Goal: Task Accomplishment & Management: Use online tool/utility

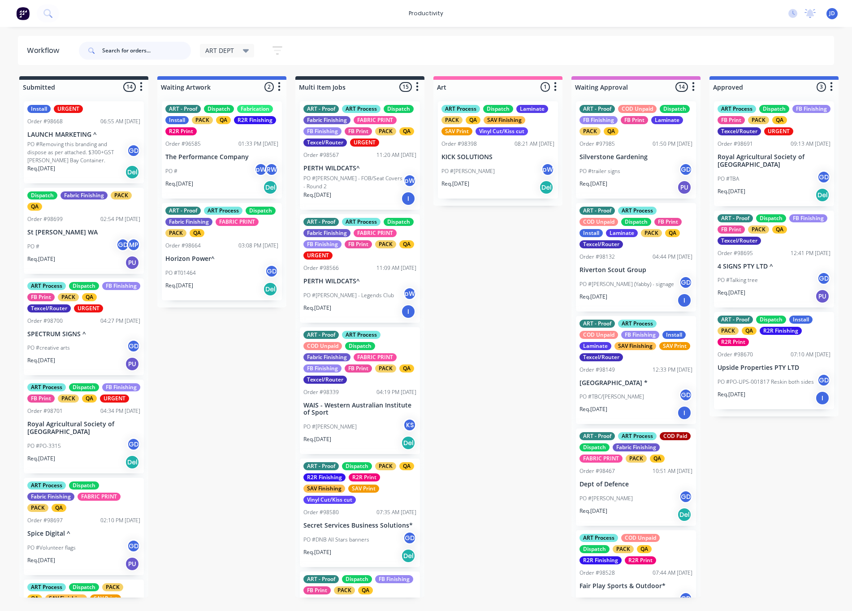
click at [146, 50] on input "text" at bounding box center [146, 51] width 89 height 18
type input "98686"
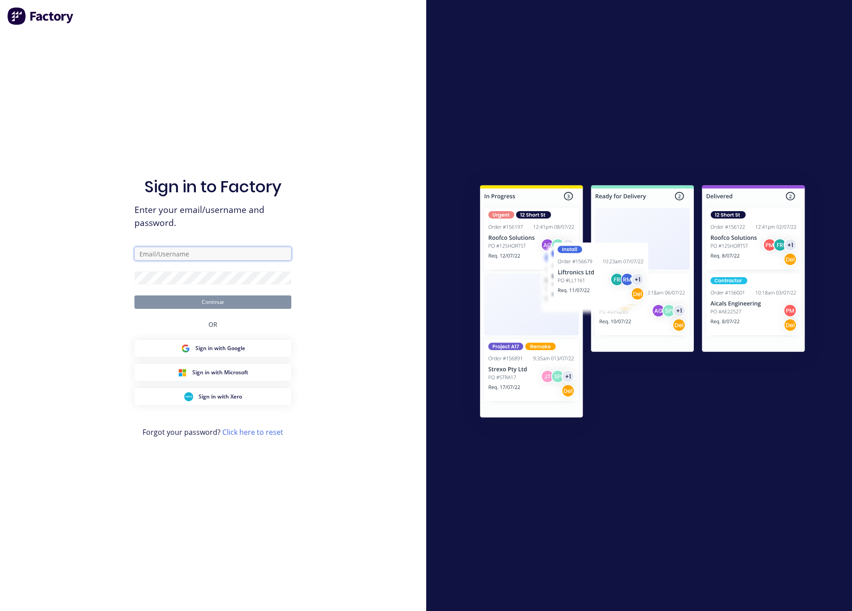
type input "[EMAIL_ADDRESS][DOMAIN_NAME]"
click at [195, 295] on button "Continue" at bounding box center [213, 301] width 157 height 13
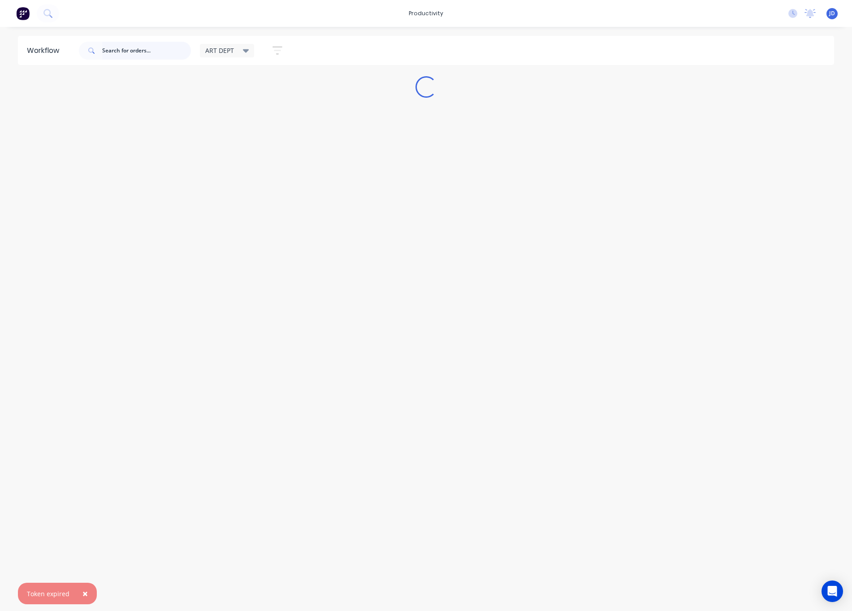
click at [130, 55] on input "text" at bounding box center [146, 51] width 89 height 18
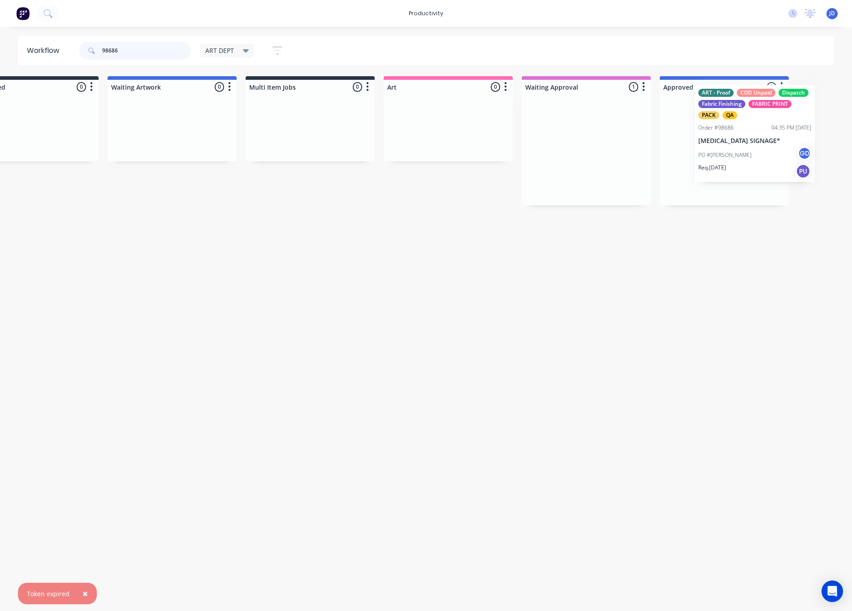
scroll to position [0, 87]
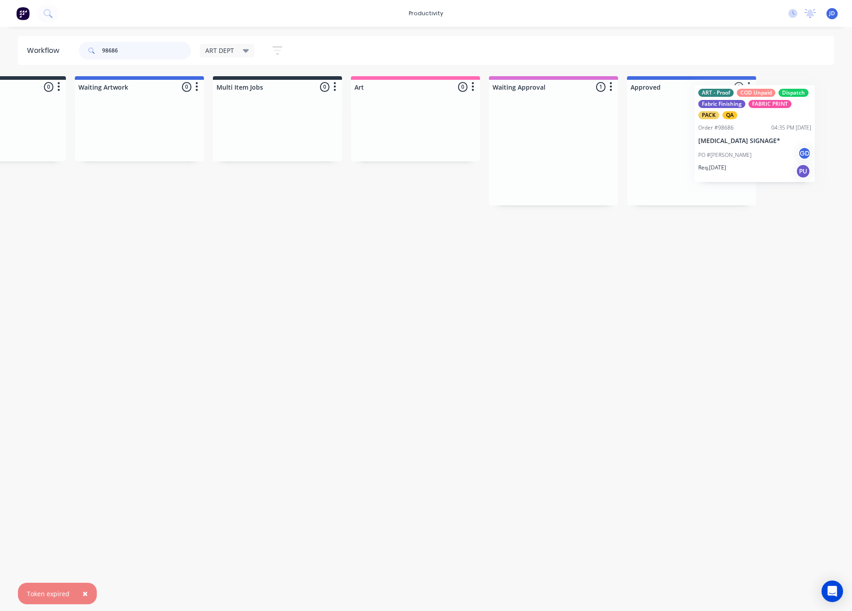
drag, startPoint x: 712, startPoint y: 165, endPoint x: 726, endPoint y: 168, distance: 13.7
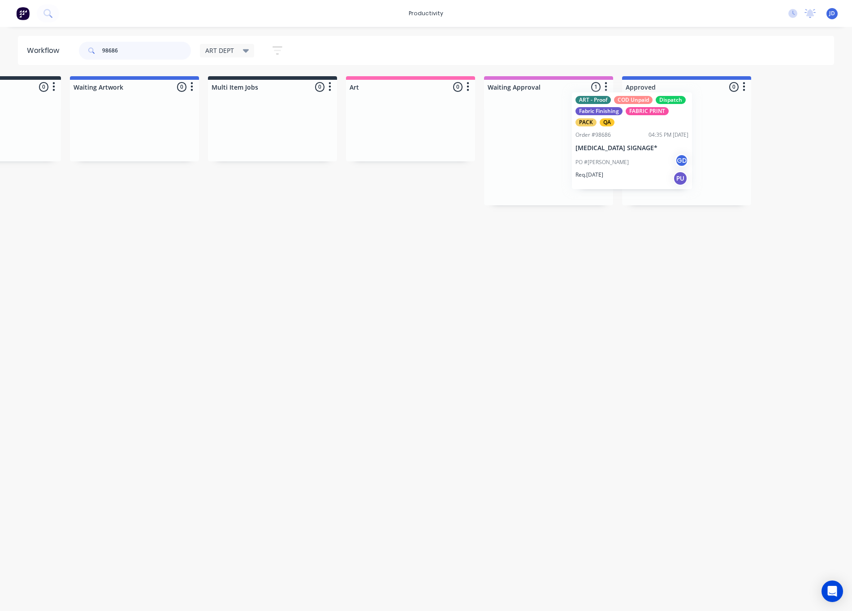
drag, startPoint x: 629, startPoint y: 170, endPoint x: 669, endPoint y: 163, distance: 41.0
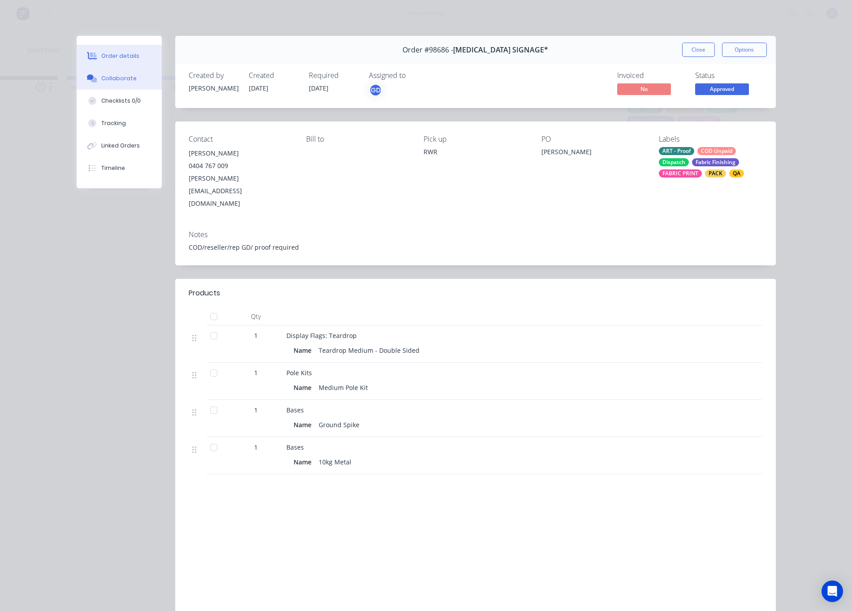
click at [125, 84] on button "Collaborate" at bounding box center [119, 78] width 85 height 22
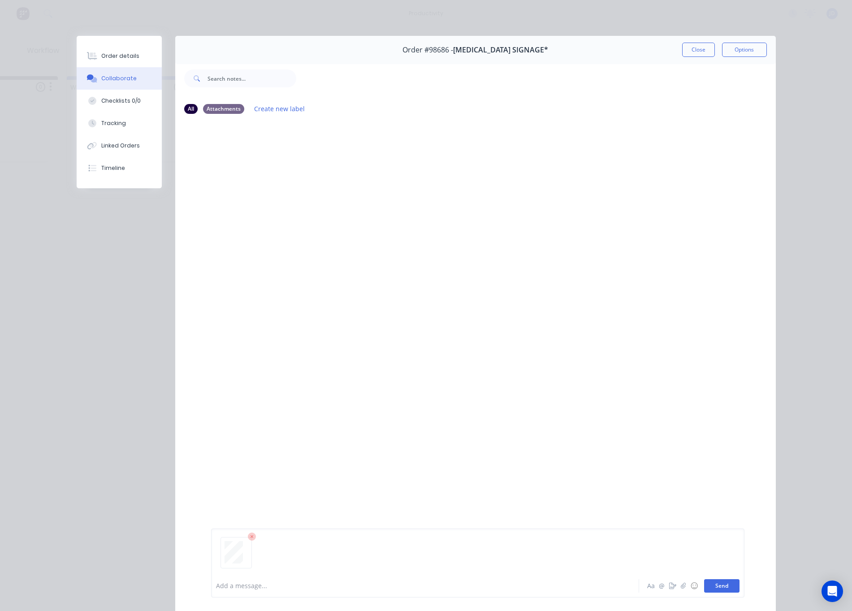
click at [733, 586] on button "Send" at bounding box center [721, 585] width 35 height 13
click at [689, 56] on button "Close" at bounding box center [698, 50] width 33 height 14
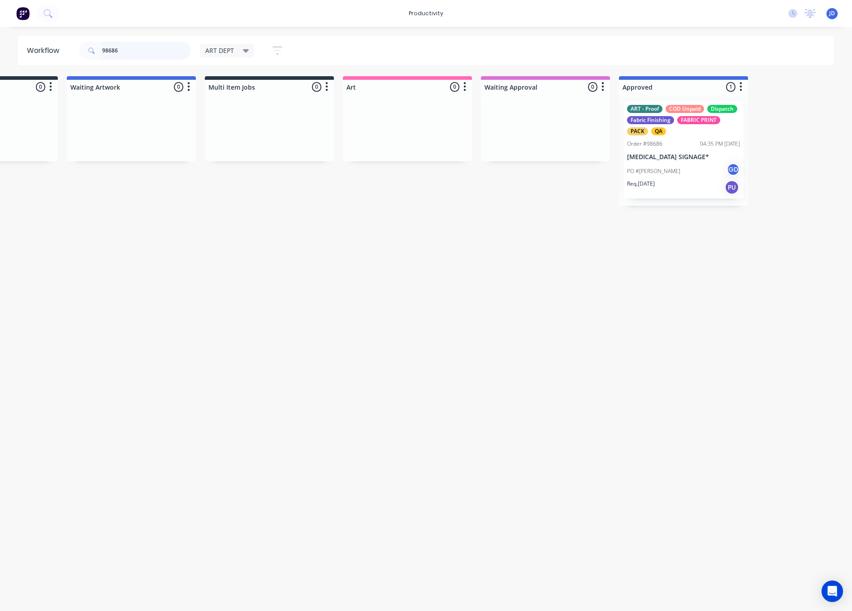
drag, startPoint x: 124, startPoint y: 51, endPoint x: 74, endPoint y: 44, distance: 50.2
click at [74, 44] on header "Workflow 98686 ART DEPT Save new view None edit ART DEPT (Default) edit Banner …" at bounding box center [426, 50] width 817 height 29
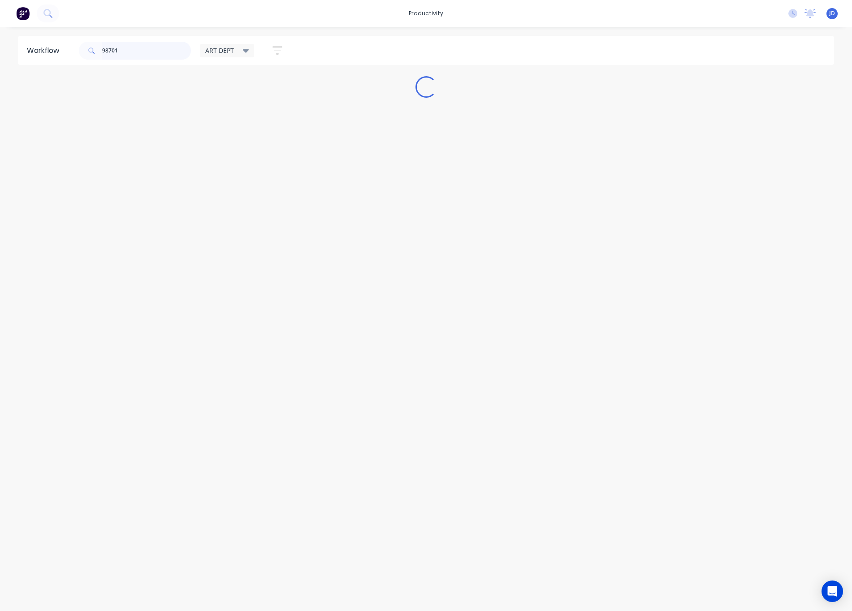
scroll to position [0, 0]
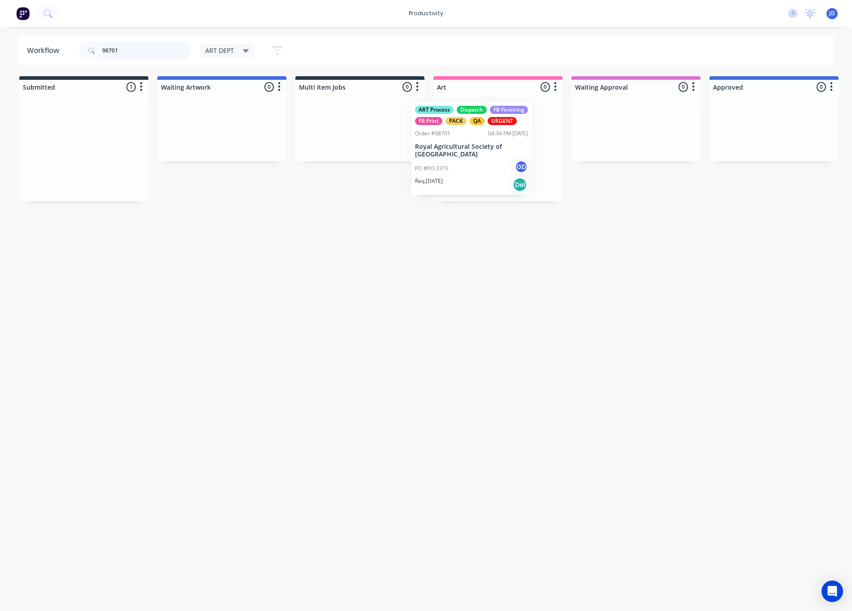
drag, startPoint x: 399, startPoint y: 161, endPoint x: 652, endPoint y: 155, distance: 253.4
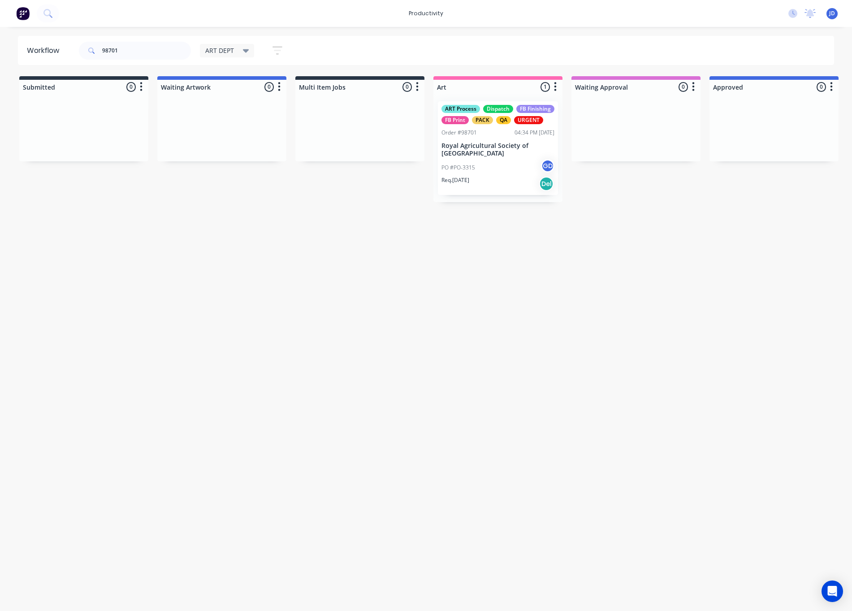
click at [515, 153] on p "Royal Agricultural Society of [GEOGRAPHIC_DATA]" at bounding box center [498, 149] width 113 height 15
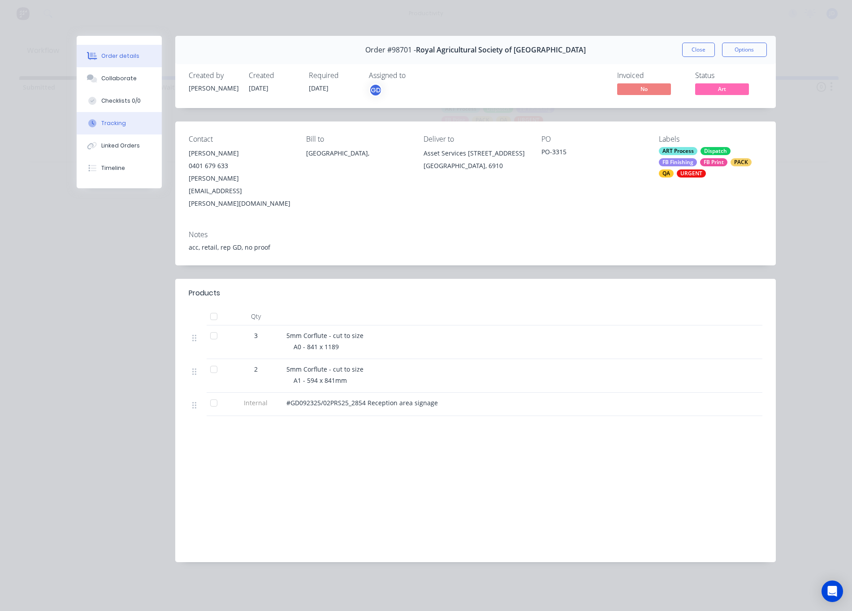
click at [122, 131] on button "Tracking" at bounding box center [119, 123] width 85 height 22
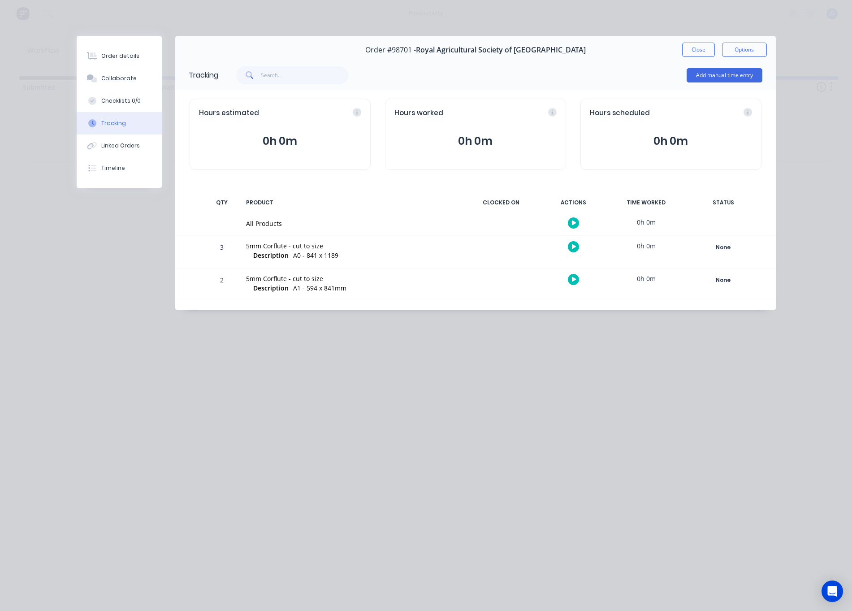
click at [573, 248] on icon "button" at bounding box center [574, 246] width 4 height 5
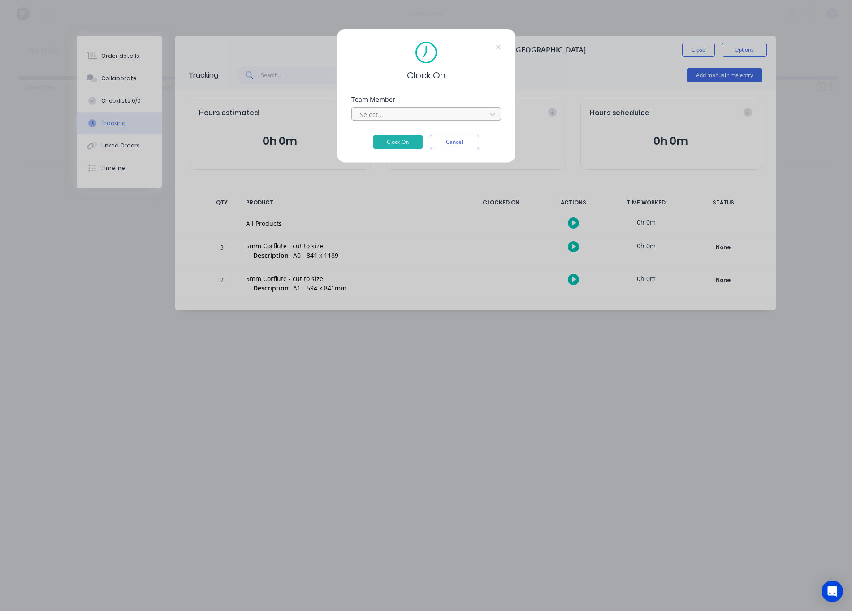
click at [404, 119] on div at bounding box center [420, 114] width 123 height 11
click at [383, 147] on button "Clock On" at bounding box center [398, 142] width 49 height 14
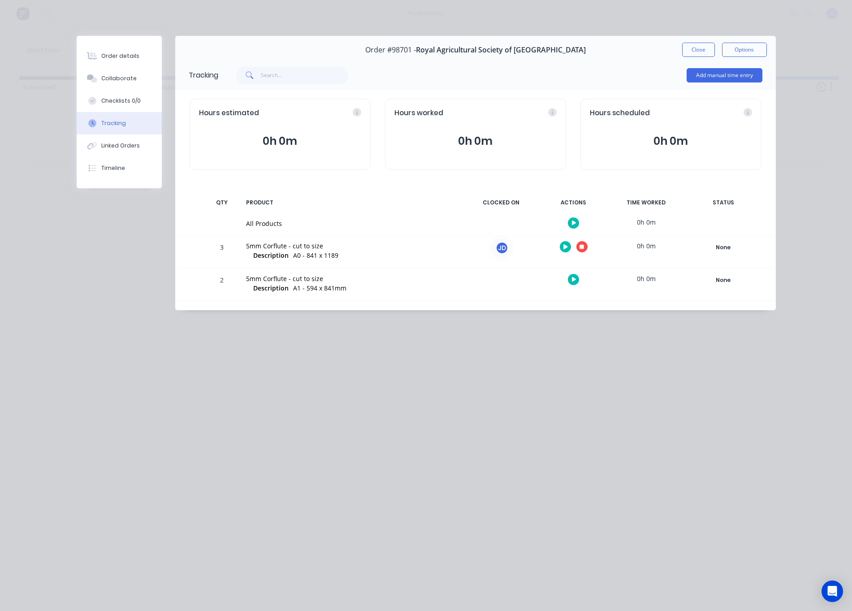
click at [580, 248] on icon "button" at bounding box center [582, 247] width 4 height 6
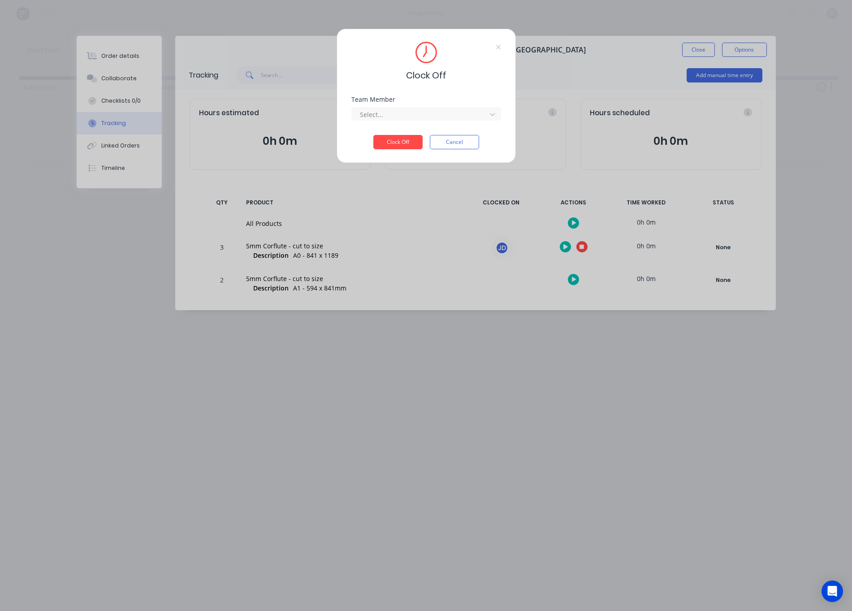
drag, startPoint x: 399, startPoint y: 118, endPoint x: 393, endPoint y: 122, distance: 7.7
click at [398, 118] on div at bounding box center [420, 114] width 123 height 11
drag, startPoint x: 391, startPoint y: 129, endPoint x: 392, endPoint y: 136, distance: 7.3
click at [391, 557] on div "[PERSON_NAME]" at bounding box center [426, 561] width 852 height 9
click at [393, 143] on button "Clock Off" at bounding box center [398, 142] width 49 height 14
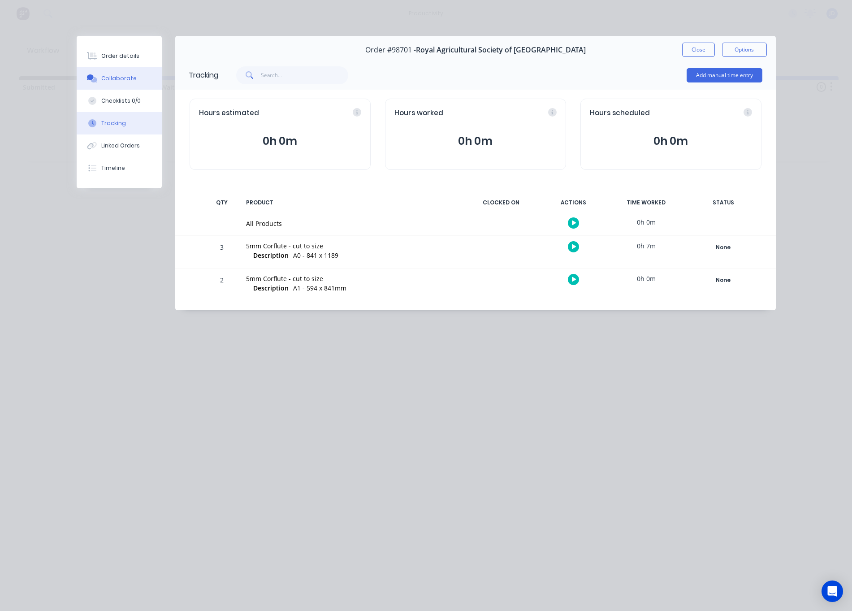
click at [104, 78] on div "Collaborate" at bounding box center [118, 78] width 35 height 8
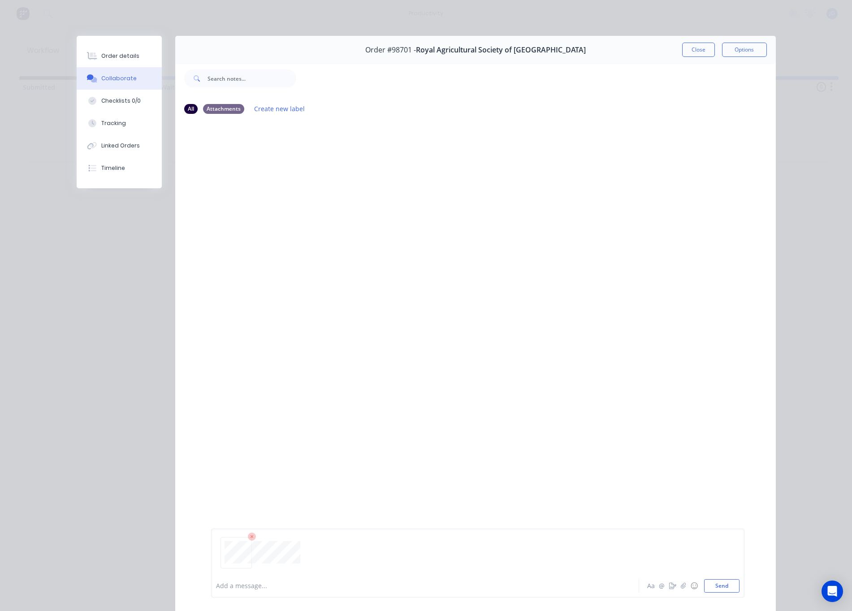
click at [253, 538] on icon at bounding box center [252, 537] width 3 height 3
click at [719, 587] on button "Send" at bounding box center [721, 585] width 35 height 13
drag, startPoint x: 688, startPoint y: 133, endPoint x: 688, endPoint y: 117, distance: 16.1
click at [687, 133] on div "JD You 08:56am [DATE] CORFLUTES.pdf Labels Download Delete" at bounding box center [475, 348] width 601 height 452
click at [690, 56] on button "Close" at bounding box center [698, 50] width 33 height 14
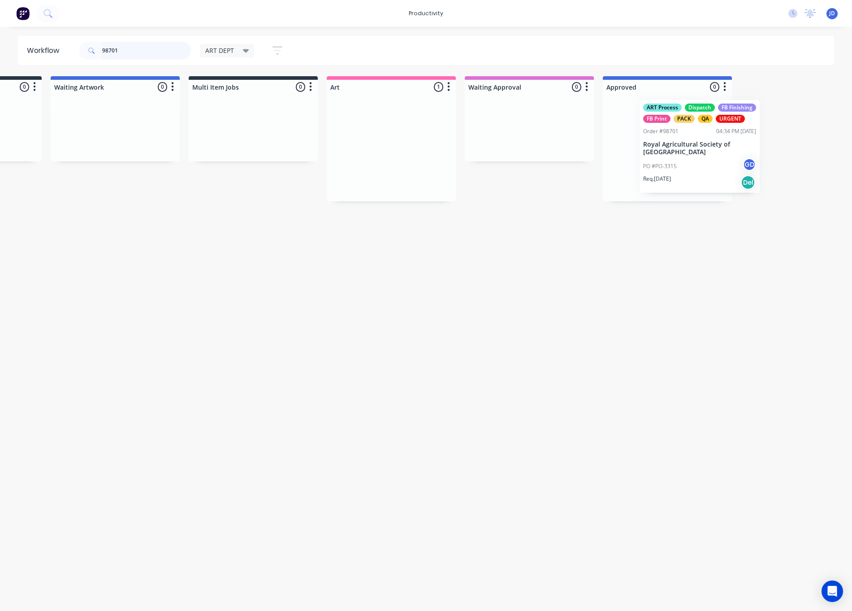
drag, startPoint x: 509, startPoint y: 150, endPoint x: 705, endPoint y: 148, distance: 195.5
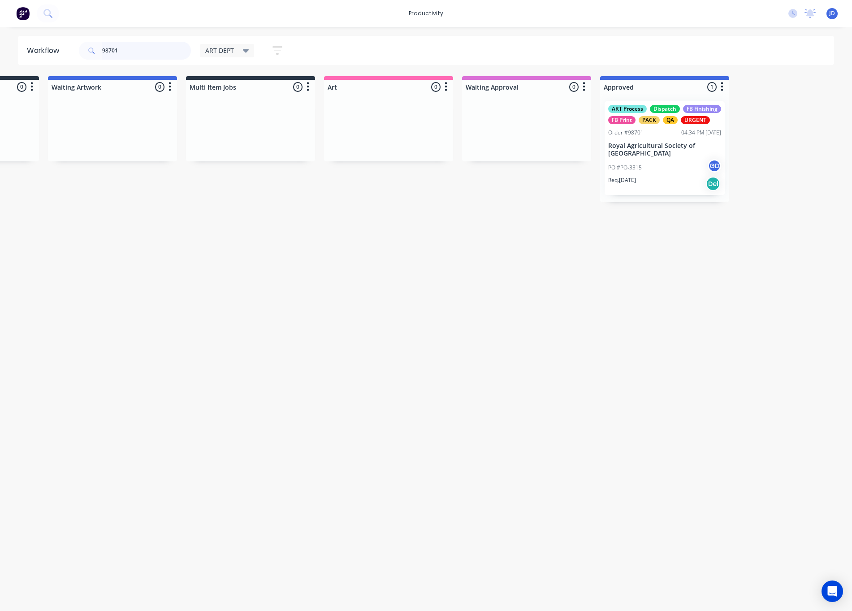
drag, startPoint x: 145, startPoint y: 54, endPoint x: 139, endPoint y: 52, distance: 6.0
click at [145, 54] on input "98701" at bounding box center [146, 51] width 89 height 18
drag, startPoint x: 131, startPoint y: 51, endPoint x: 89, endPoint y: 48, distance: 42.2
click at [89, 48] on div "98701" at bounding box center [135, 51] width 112 height 18
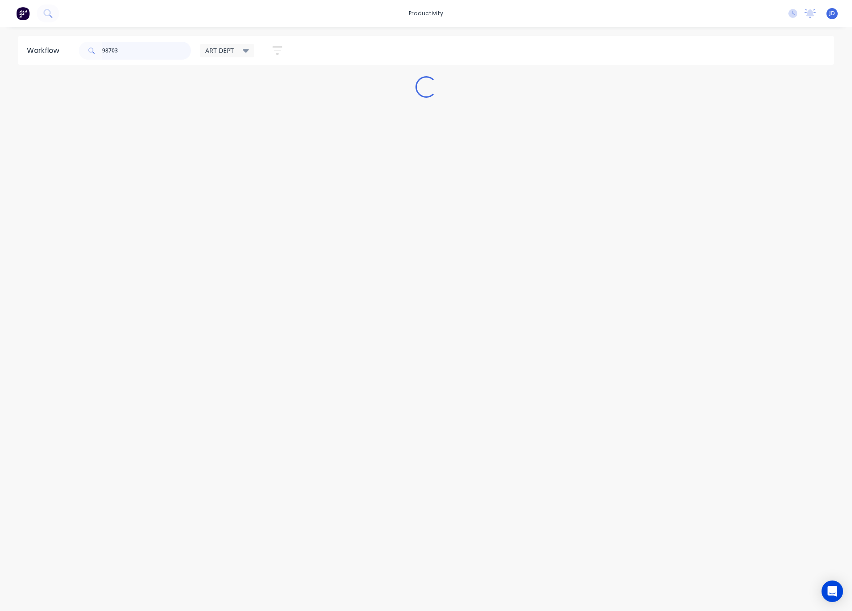
scroll to position [0, 0]
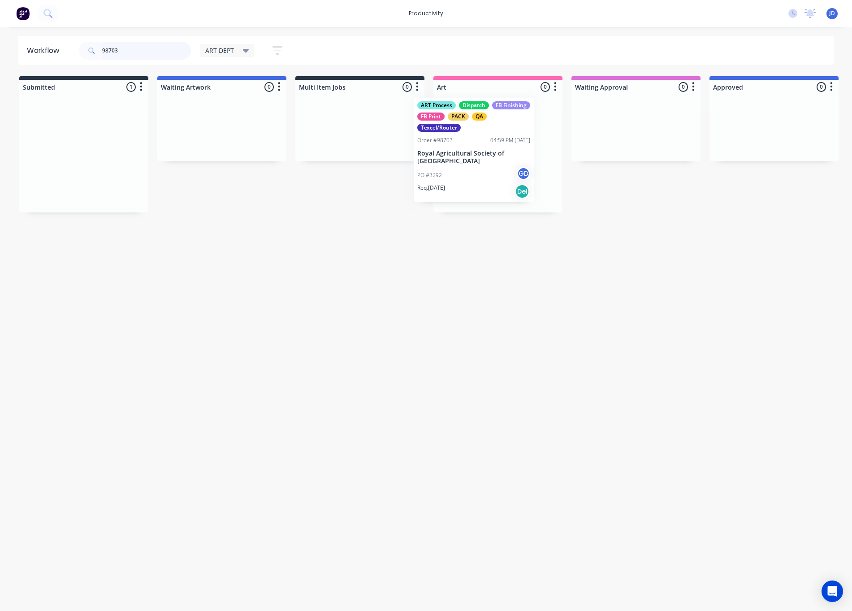
drag, startPoint x: 201, startPoint y: 152, endPoint x: 458, endPoint y: 151, distance: 256.9
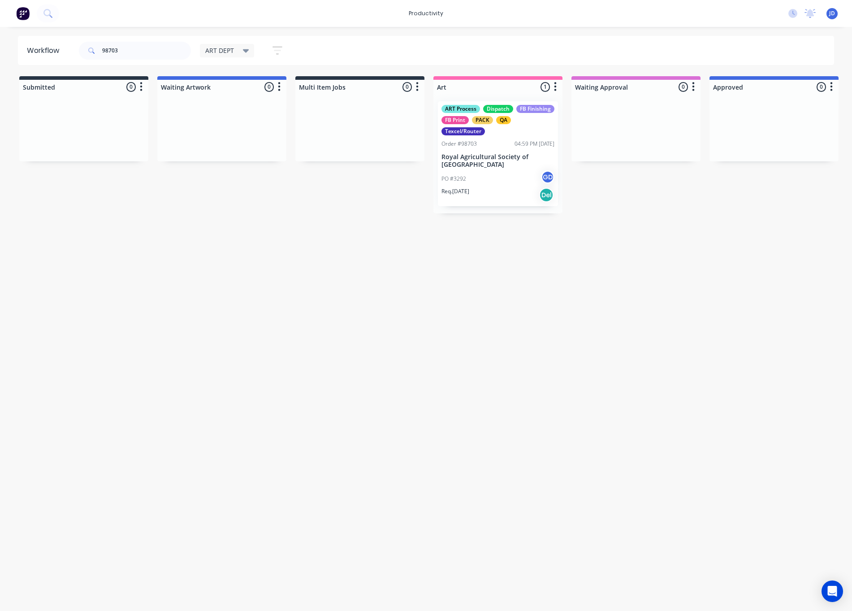
click at [466, 170] on div "PO #3292 GD" at bounding box center [498, 178] width 113 height 17
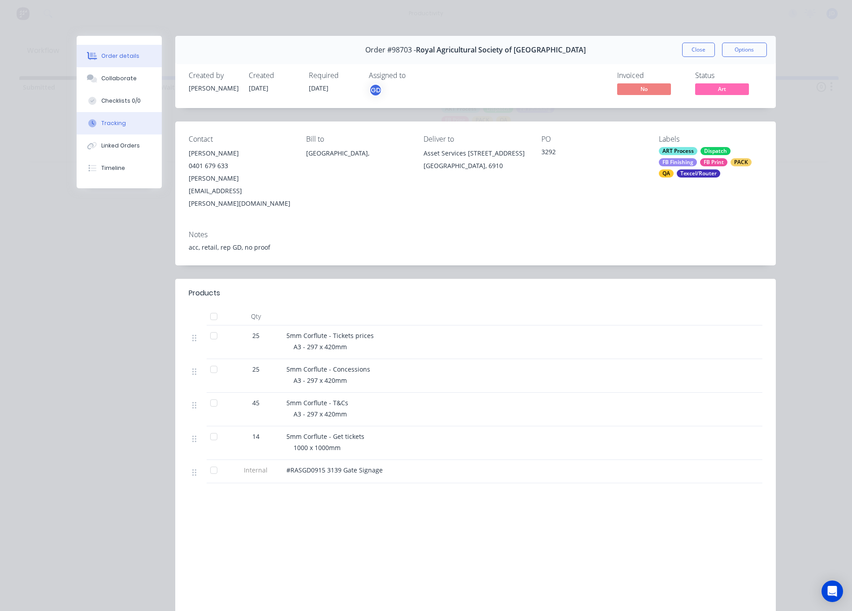
click at [135, 124] on button "Tracking" at bounding box center [119, 123] width 85 height 22
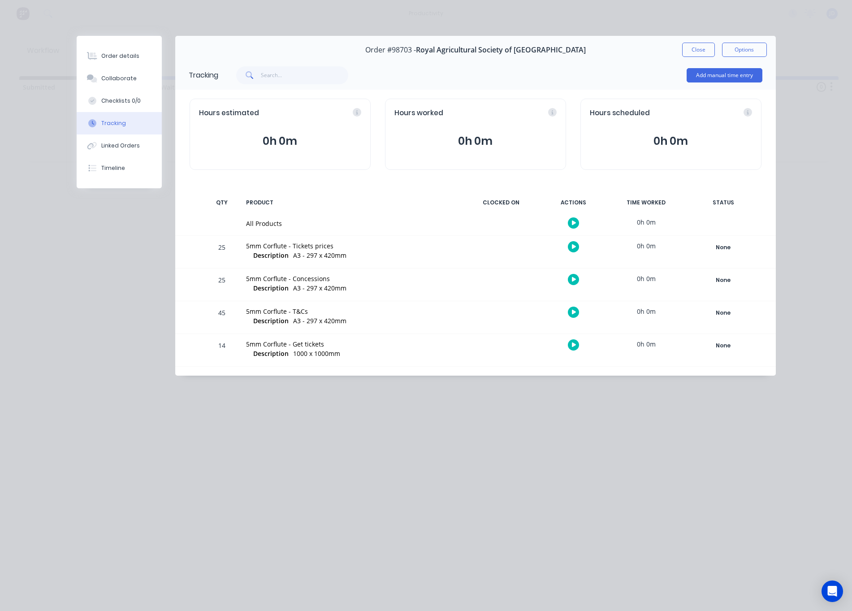
click at [576, 248] on icon "button" at bounding box center [574, 246] width 4 height 5
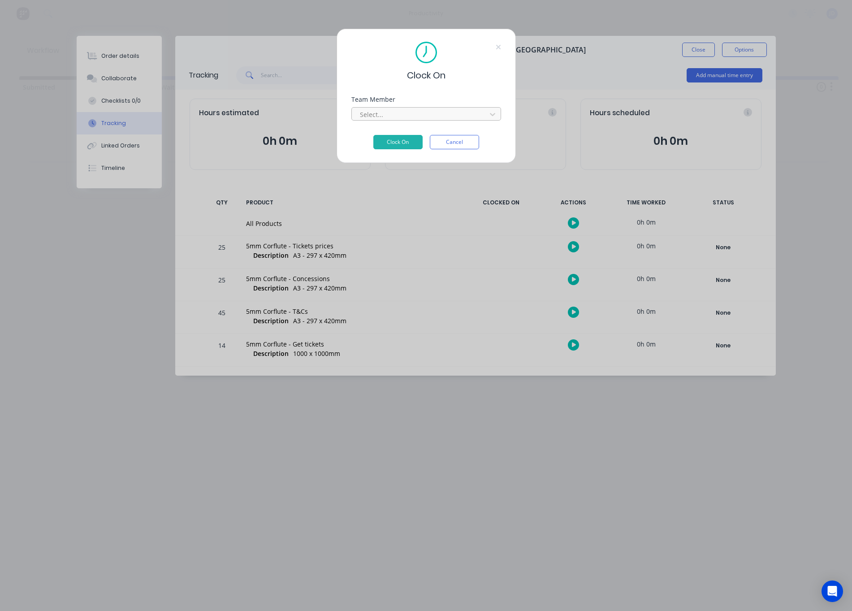
click at [385, 111] on div at bounding box center [420, 114] width 123 height 11
click at [385, 111] on div at bounding box center [418, 114] width 129 height 11
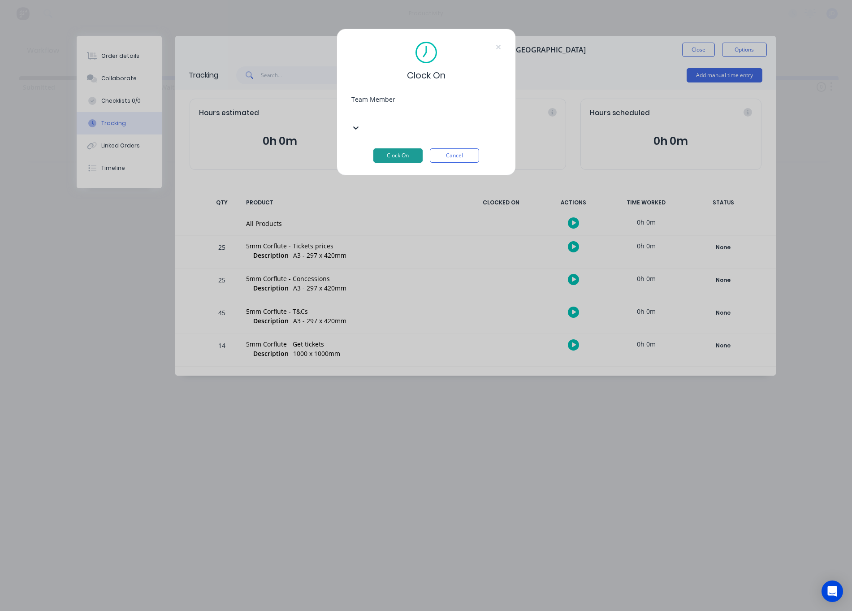
click at [388, 148] on button "Clock On" at bounding box center [398, 155] width 49 height 14
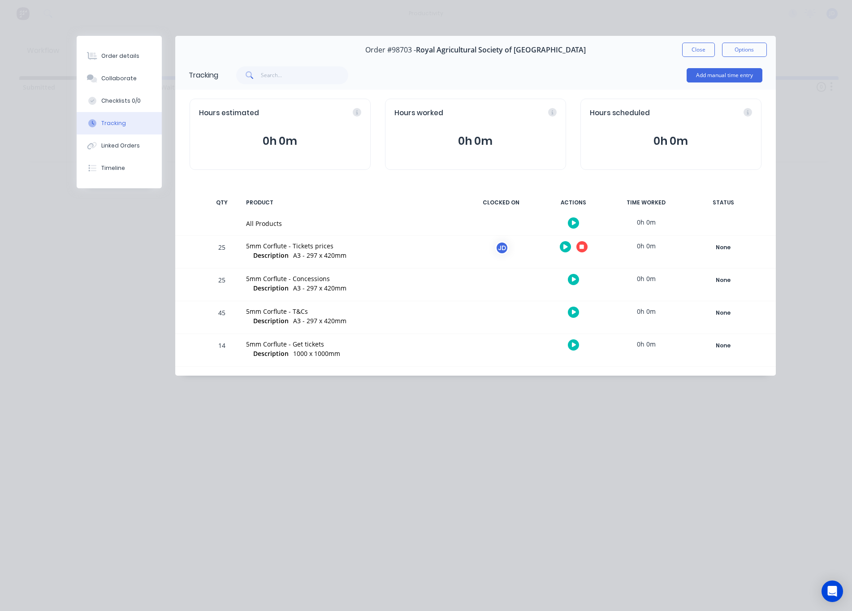
click at [586, 247] on button "button" at bounding box center [582, 246] width 11 height 11
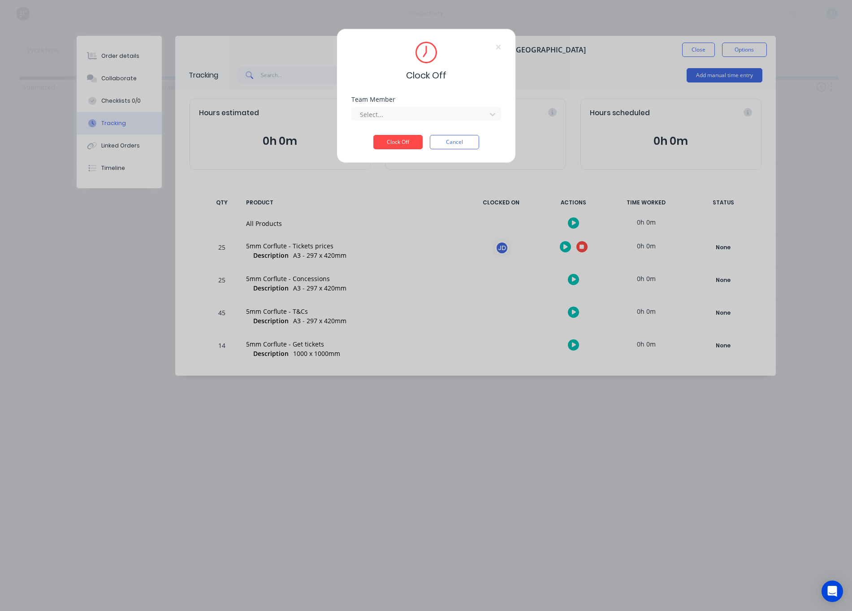
drag, startPoint x: 433, startPoint y: 115, endPoint x: 416, endPoint y: 122, distance: 18.3
click at [433, 115] on div at bounding box center [420, 114] width 123 height 11
click at [388, 557] on div "[PERSON_NAME]" at bounding box center [426, 561] width 852 height 9
click at [386, 147] on button "Clock Off" at bounding box center [398, 142] width 49 height 14
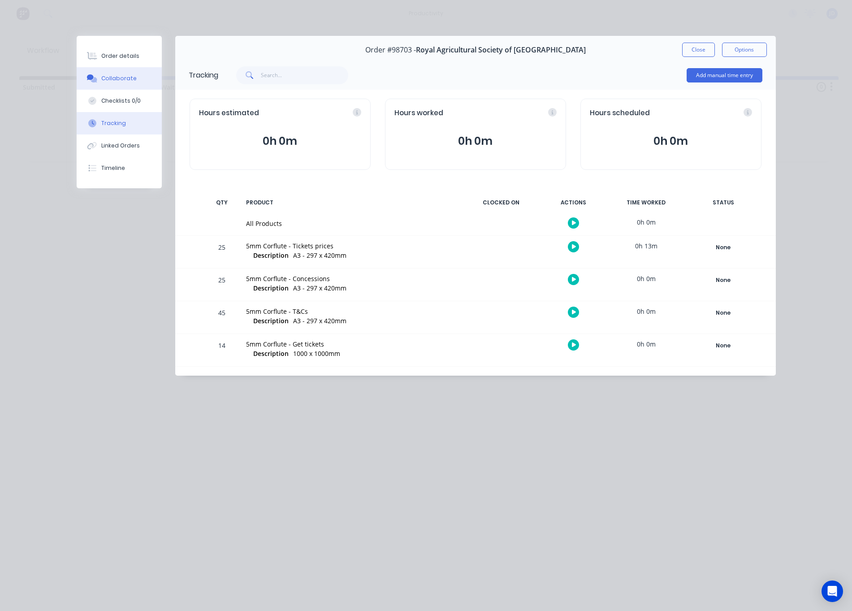
click at [83, 79] on button "Collaborate" at bounding box center [119, 78] width 85 height 22
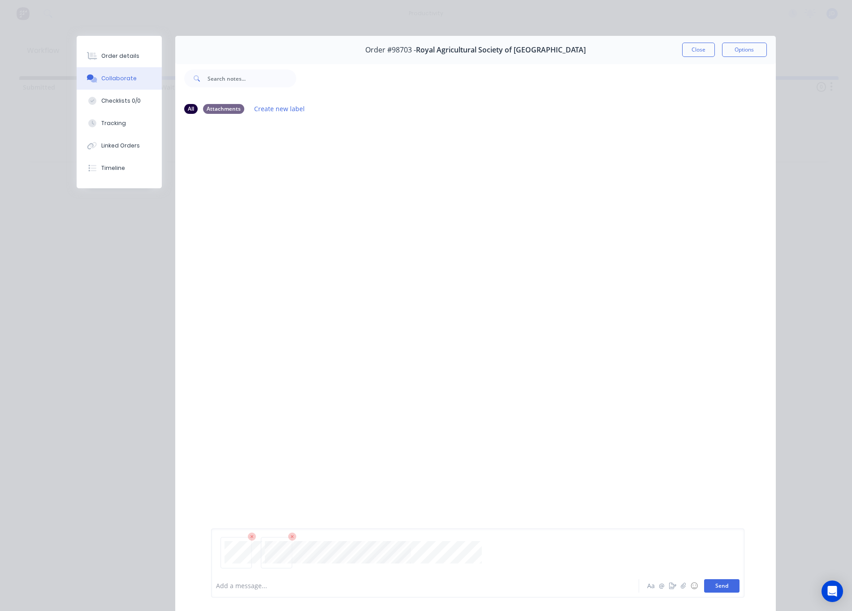
click at [727, 587] on button "Send" at bounding box center [721, 585] width 35 height 13
click at [698, 55] on button "Close" at bounding box center [698, 50] width 33 height 14
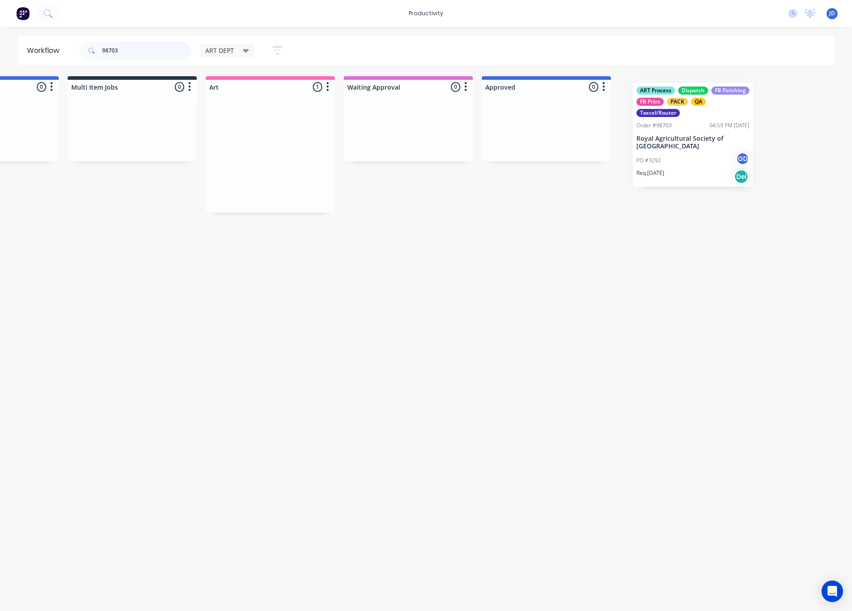
scroll to position [0, 230]
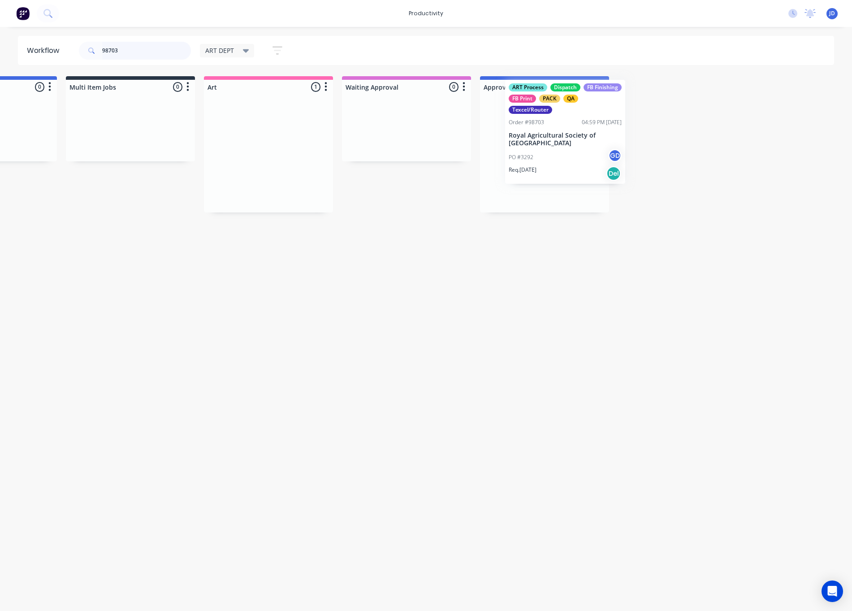
drag, startPoint x: 503, startPoint y: 169, endPoint x: 579, endPoint y: 147, distance: 79.6
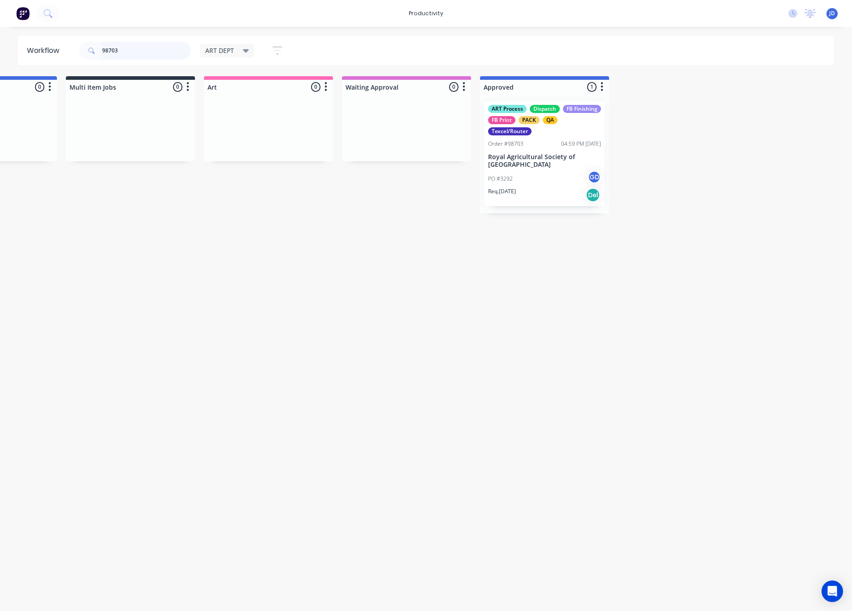
drag, startPoint x: 140, startPoint y: 46, endPoint x: 96, endPoint y: 43, distance: 43.6
click at [96, 43] on div "98703" at bounding box center [135, 51] width 112 height 18
click at [117, 47] on input "98703" at bounding box center [146, 51] width 89 height 18
drag, startPoint x: 93, startPoint y: 48, endPoint x: 66, endPoint y: 47, distance: 27.4
click at [66, 47] on header "Workflow 98703 ART DEPT Save new view None edit ART DEPT (Default) edit Banner …" at bounding box center [426, 50] width 817 height 29
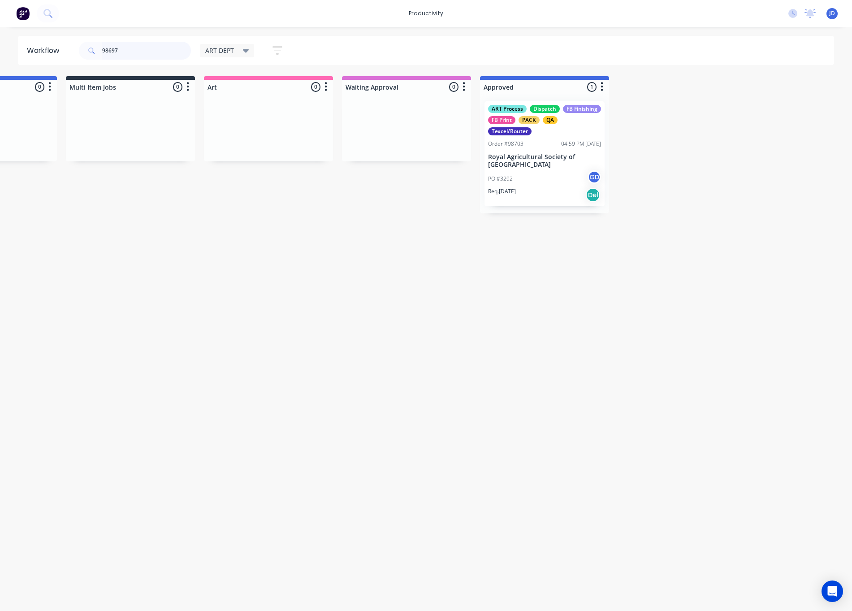
scroll to position [0, 0]
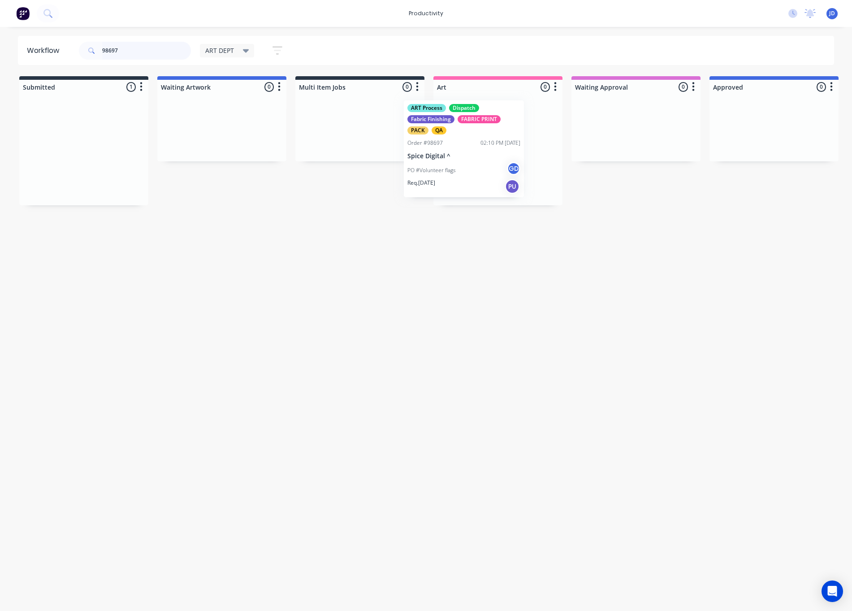
drag, startPoint x: 172, startPoint y: 144, endPoint x: 479, endPoint y: 146, distance: 306.7
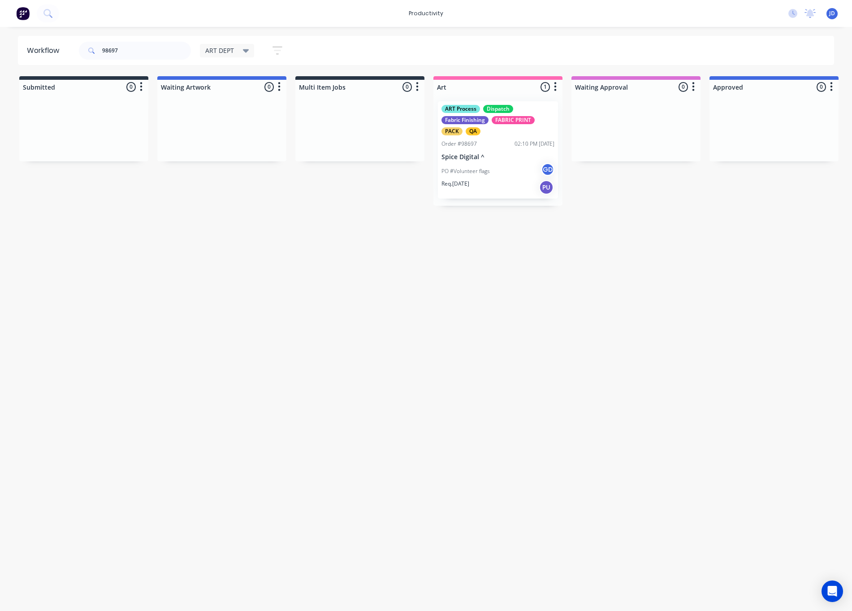
click at [484, 166] on div "PO #Volunteer flags GD" at bounding box center [498, 171] width 113 height 17
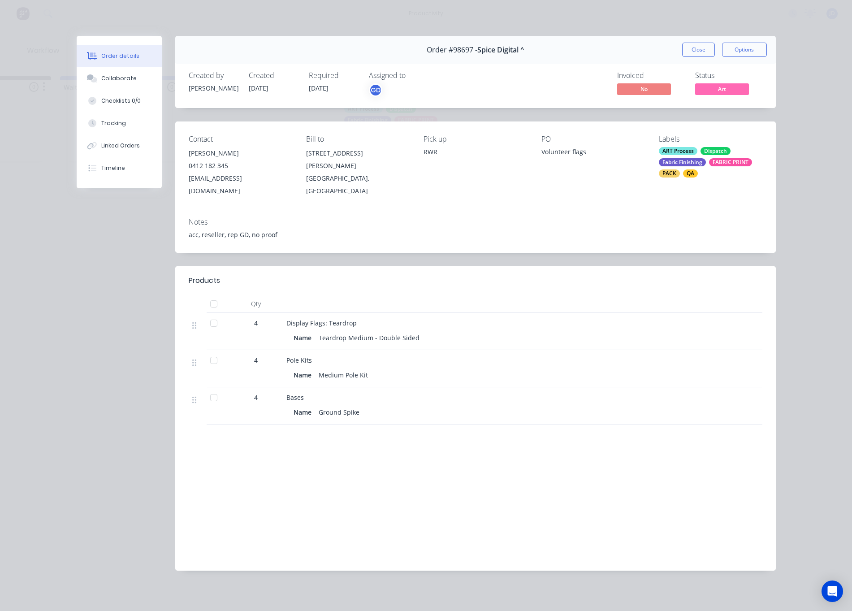
scroll to position [0, 97]
click at [74, 134] on div "Order details Collaborate Checklists 0/0 Tracking Linked Orders Timeline Order …" at bounding box center [426, 310] width 717 height 548
click at [102, 126] on div "Tracking" at bounding box center [113, 123] width 25 height 8
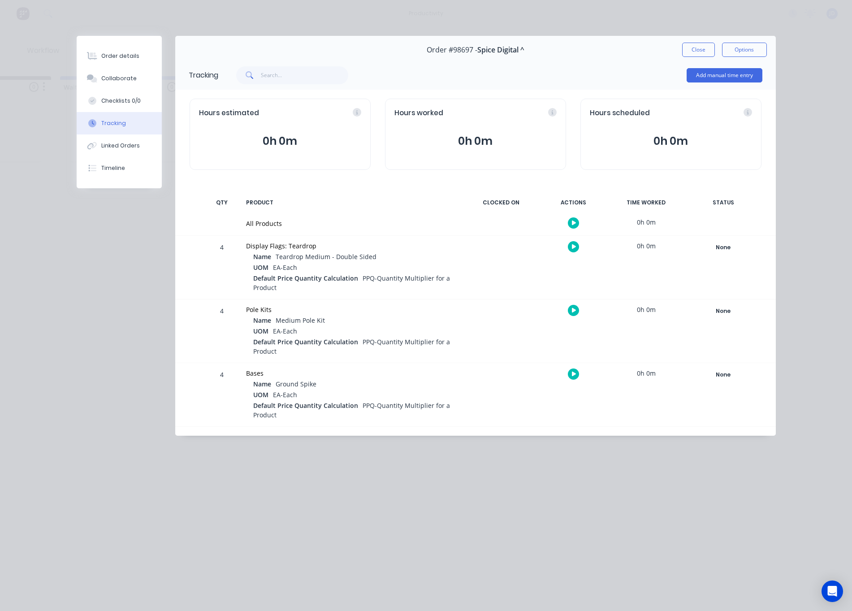
click at [569, 246] on button "button" at bounding box center [573, 246] width 11 height 11
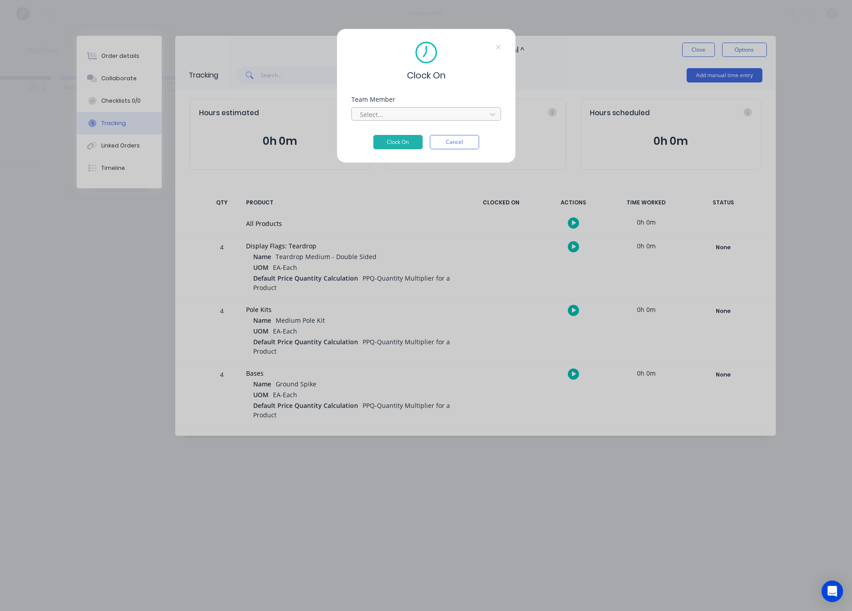
drag, startPoint x: 405, startPoint y: 106, endPoint x: 393, endPoint y: 120, distance: 18.4
click at [405, 106] on div "Select..." at bounding box center [427, 113] width 150 height 16
drag, startPoint x: 385, startPoint y: 117, endPoint x: 384, endPoint y: 136, distance: 19.3
click at [385, 117] on div at bounding box center [418, 114] width 129 height 11
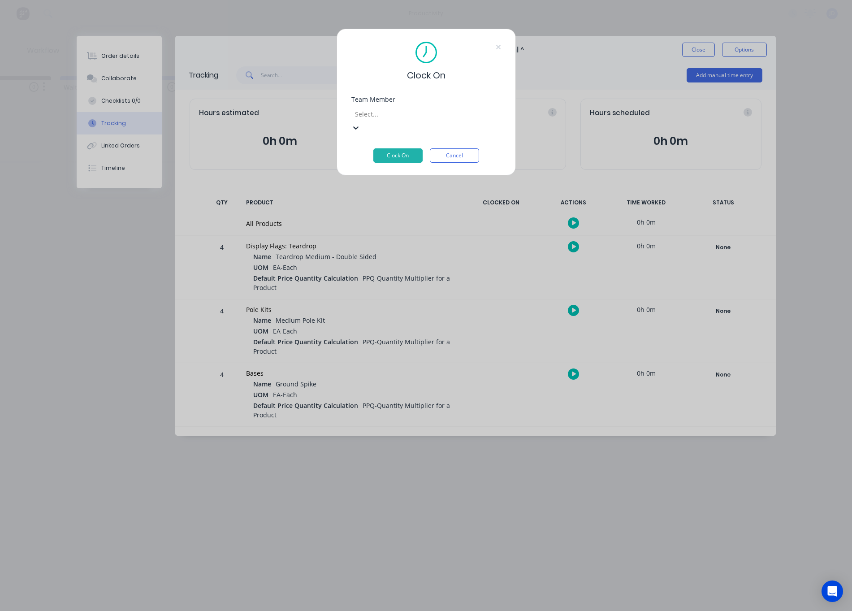
drag, startPoint x: 399, startPoint y: 143, endPoint x: 443, endPoint y: 168, distance: 50.8
click at [399, 143] on button "Clock On" at bounding box center [398, 142] width 49 height 14
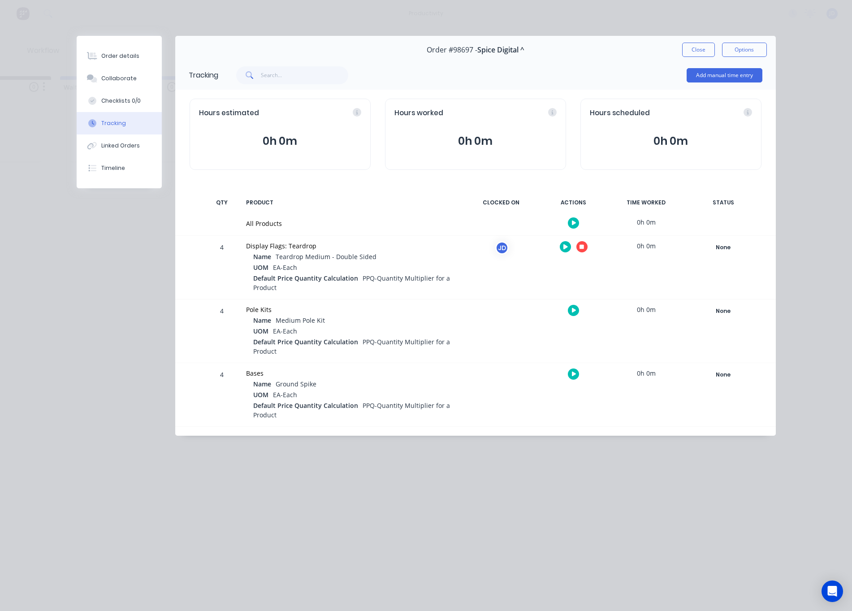
click at [586, 252] on div at bounding box center [573, 247] width 67 height 22
click at [584, 251] on button "button" at bounding box center [582, 246] width 11 height 11
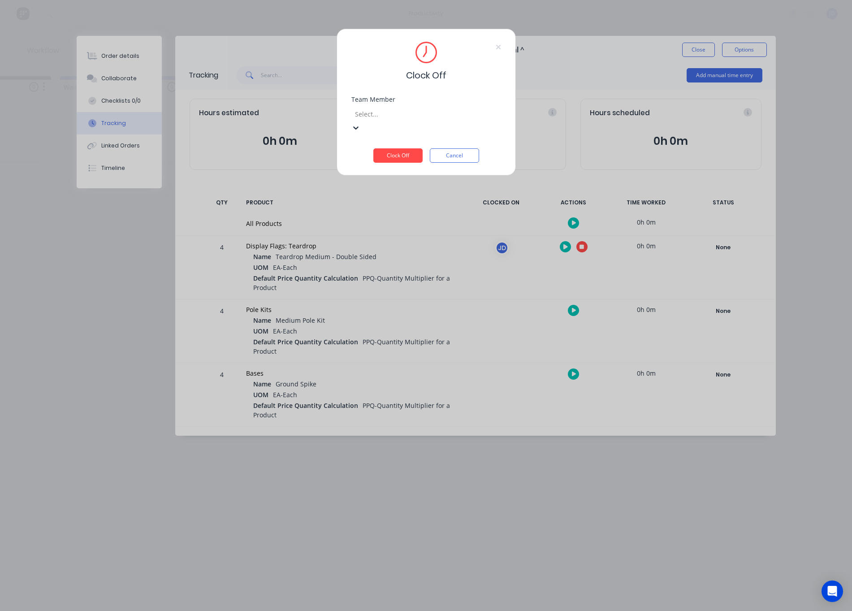
drag, startPoint x: 389, startPoint y: 117, endPoint x: 378, endPoint y: 129, distance: 15.9
click at [389, 117] on div at bounding box center [418, 114] width 129 height 11
drag, startPoint x: 377, startPoint y: 131, endPoint x: 379, endPoint y: 138, distance: 7.1
click at [377, 557] on div "[PERSON_NAME]" at bounding box center [329, 561] width 852 height 9
click at [382, 148] on button "Clock Off" at bounding box center [398, 155] width 49 height 14
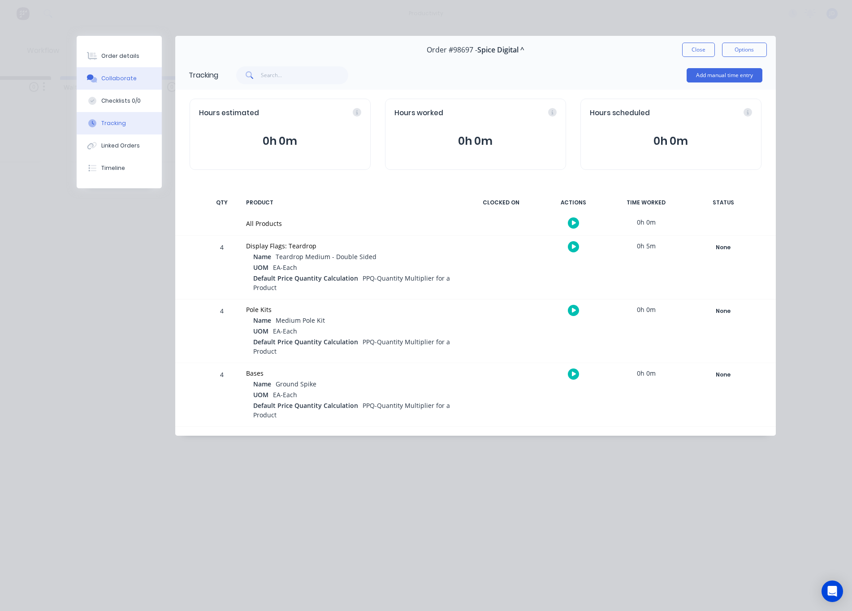
click at [119, 70] on button "Collaborate" at bounding box center [119, 78] width 85 height 22
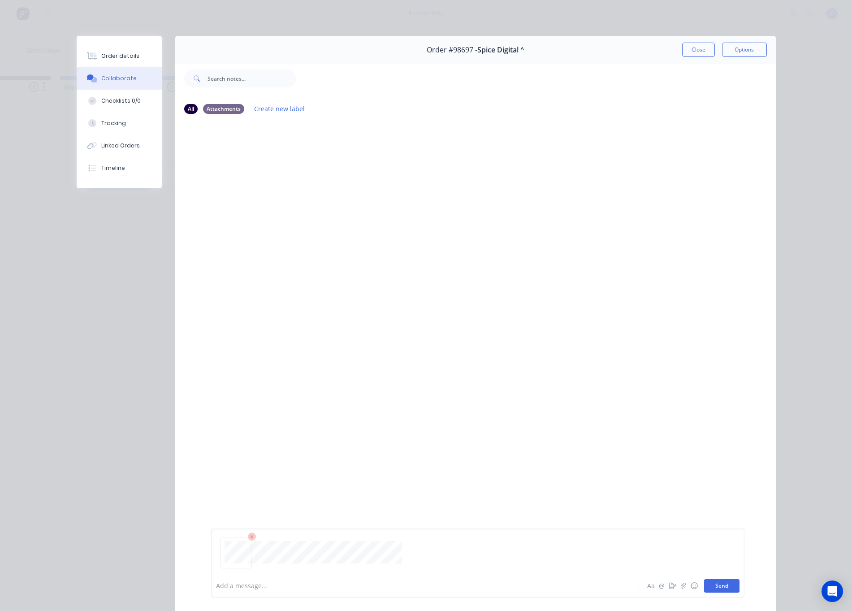
drag, startPoint x: 732, startPoint y: 588, endPoint x: 725, endPoint y: 585, distance: 7.7
click at [730, 587] on button "Send" at bounding box center [721, 585] width 35 height 13
click at [725, 585] on button "Send" at bounding box center [721, 585] width 35 height 13
click at [693, 49] on button "Close" at bounding box center [698, 50] width 33 height 14
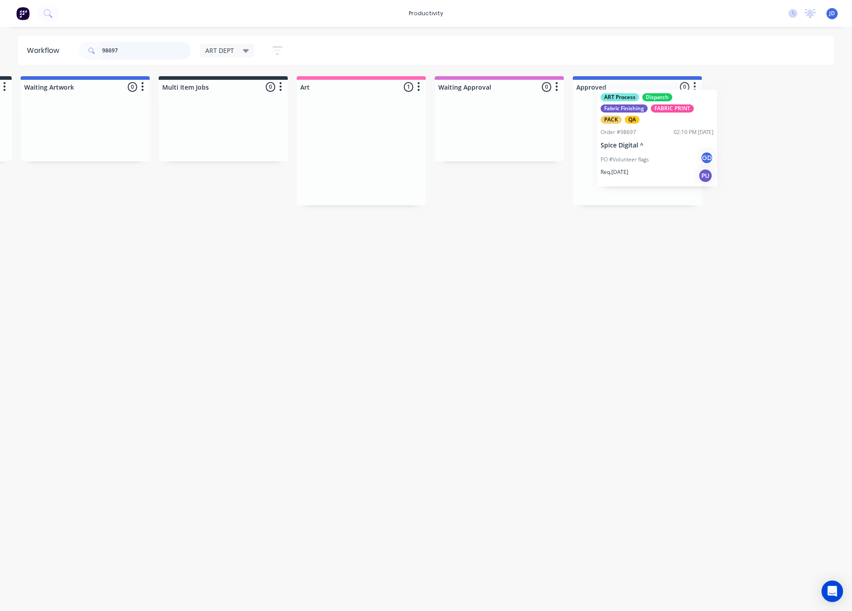
drag, startPoint x: 583, startPoint y: 127, endPoint x: 730, endPoint y: 124, distance: 147.1
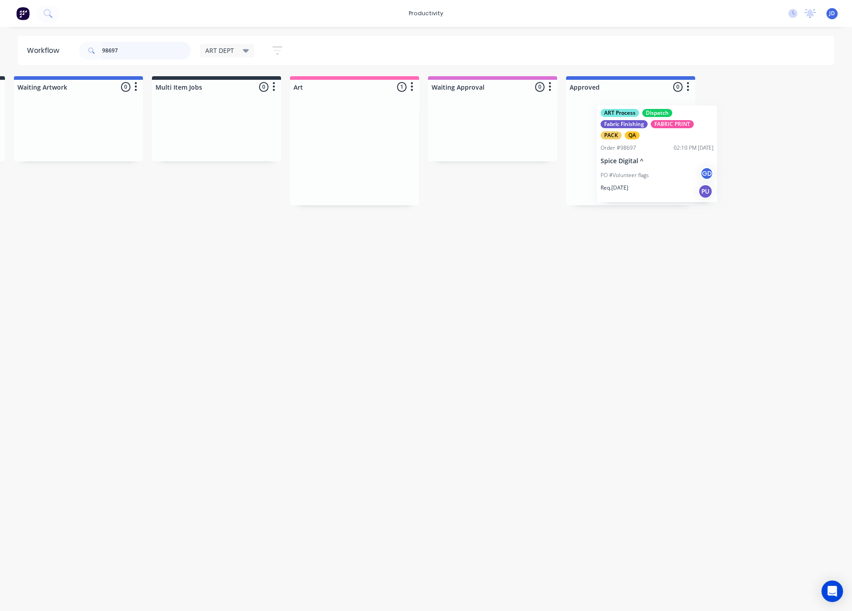
scroll to position [0, 149]
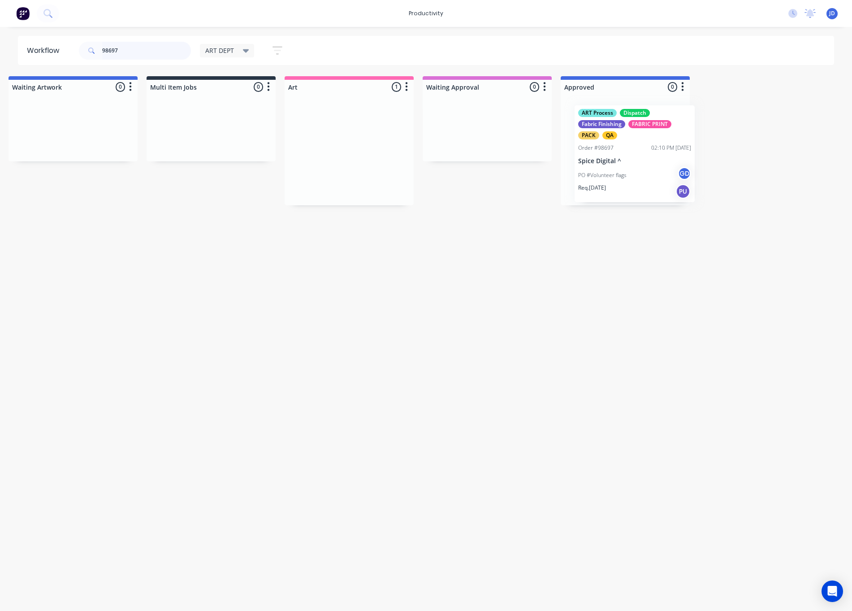
drag, startPoint x: 338, startPoint y: 155, endPoint x: 614, endPoint y: 159, distance: 276.2
drag, startPoint x: 56, startPoint y: 40, endPoint x: 30, endPoint y: 39, distance: 26.1
click at [32, 39] on header "Workflow 98697 ART DEPT Save new view None edit ART DEPT (Default) edit Banner …" at bounding box center [426, 50] width 817 height 29
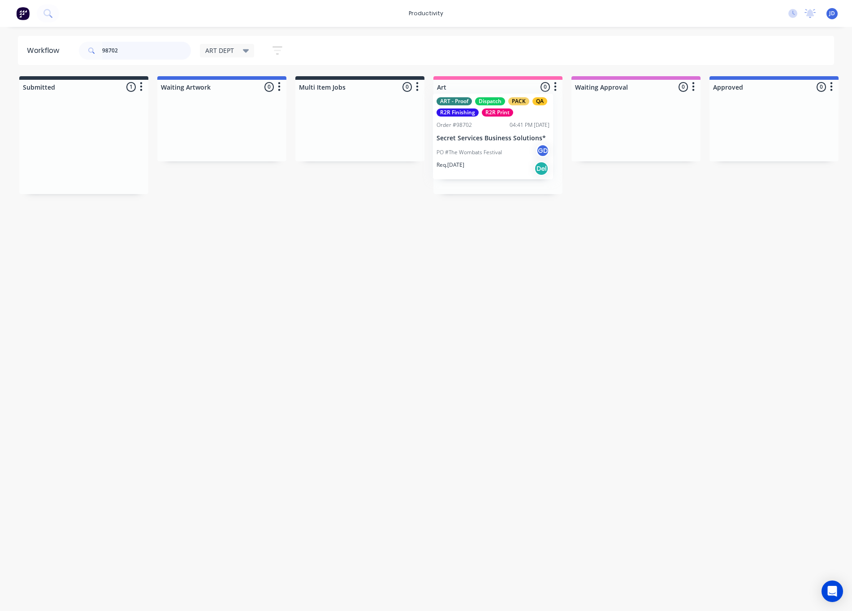
drag, startPoint x: 282, startPoint y: 148, endPoint x: 523, endPoint y: 145, distance: 241.3
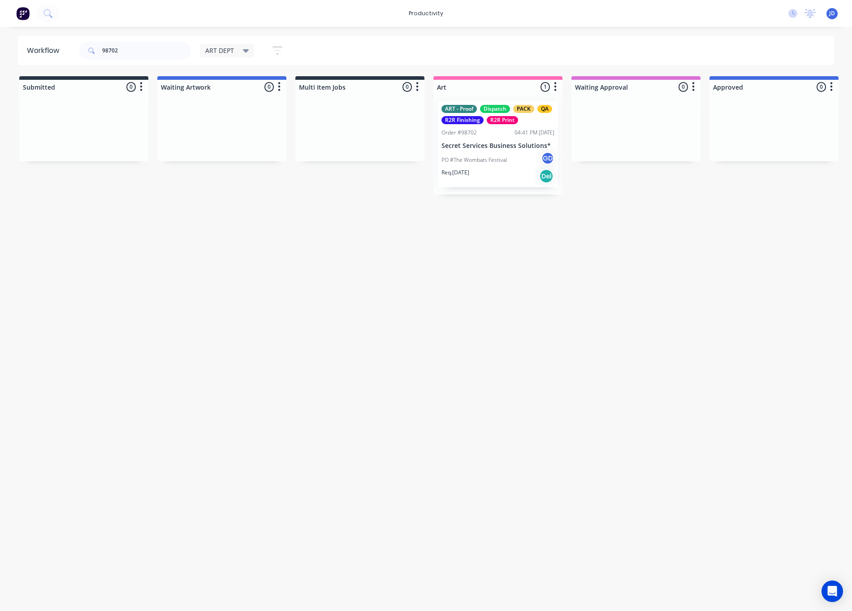
click at [525, 157] on div "PO #The Wombats Festival GD" at bounding box center [498, 160] width 113 height 17
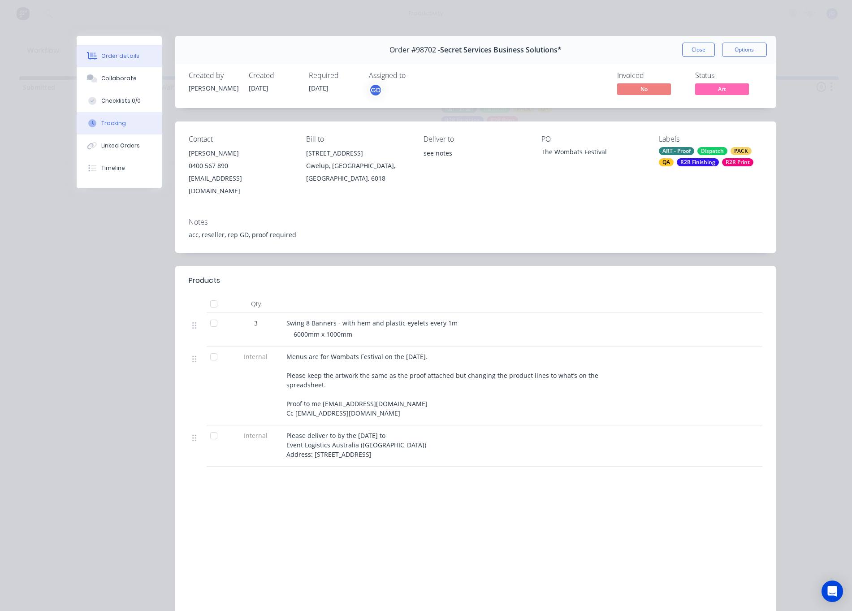
click at [115, 120] on div "Tracking" at bounding box center [113, 123] width 25 height 8
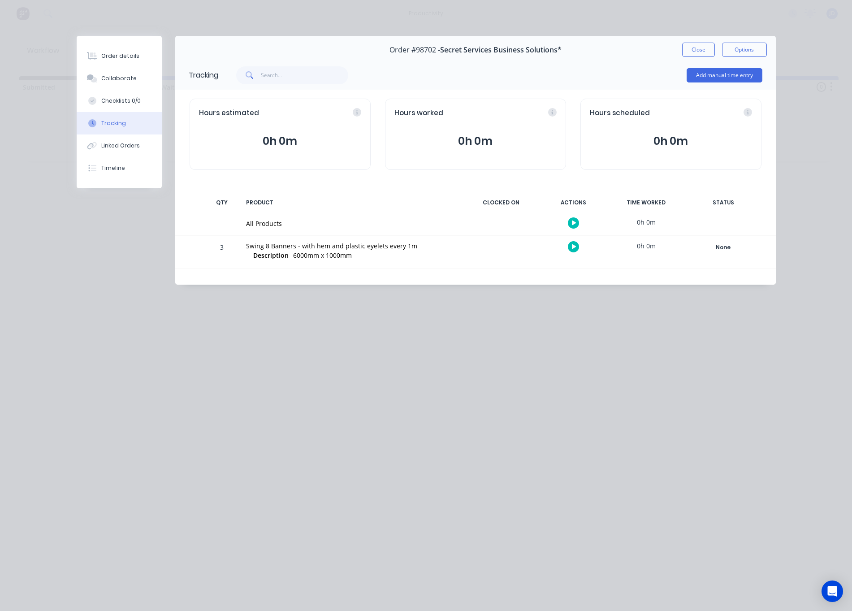
click at [578, 248] on button "button" at bounding box center [573, 246] width 11 height 11
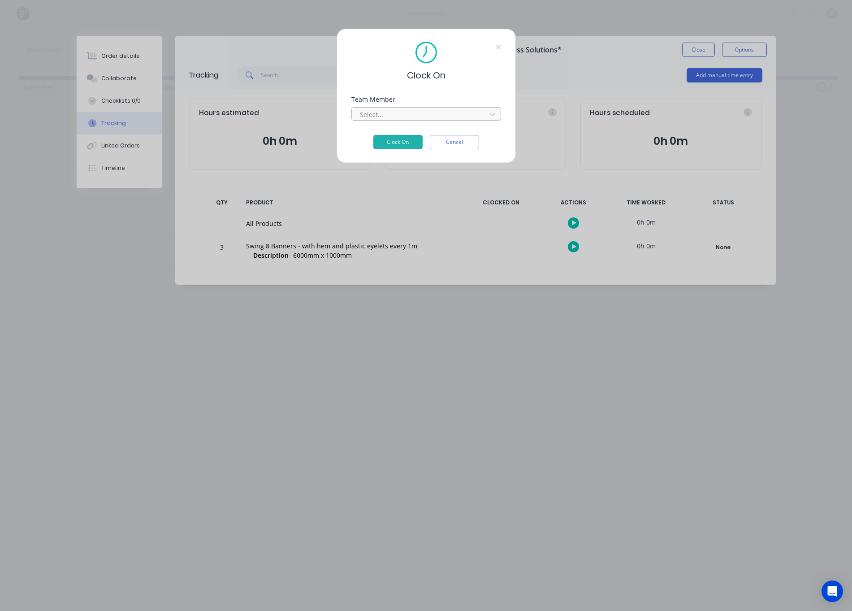
click at [392, 116] on div at bounding box center [420, 114] width 123 height 11
drag, startPoint x: 384, startPoint y: 143, endPoint x: 391, endPoint y: 143, distance: 7.2
click at [384, 148] on button "Clock On" at bounding box center [398, 155] width 49 height 14
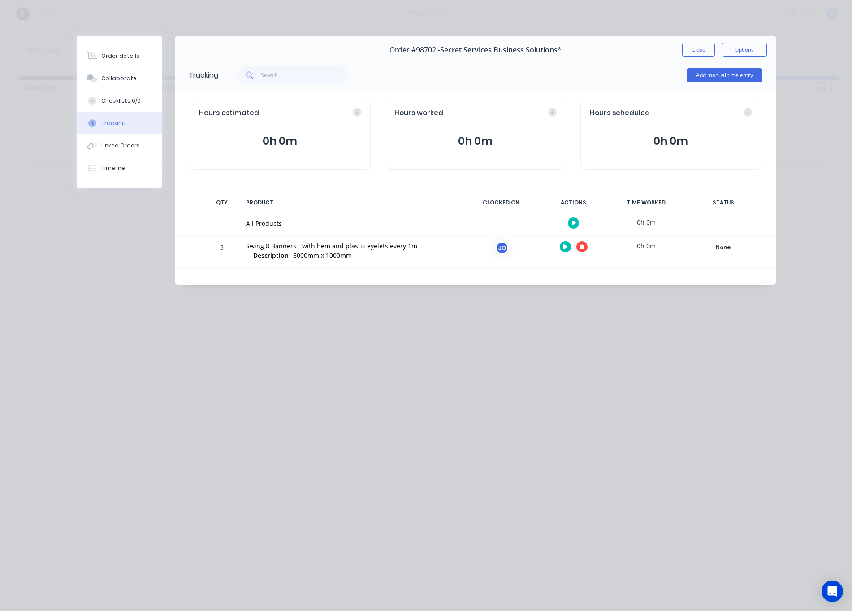
click at [581, 251] on button "button" at bounding box center [582, 246] width 11 height 11
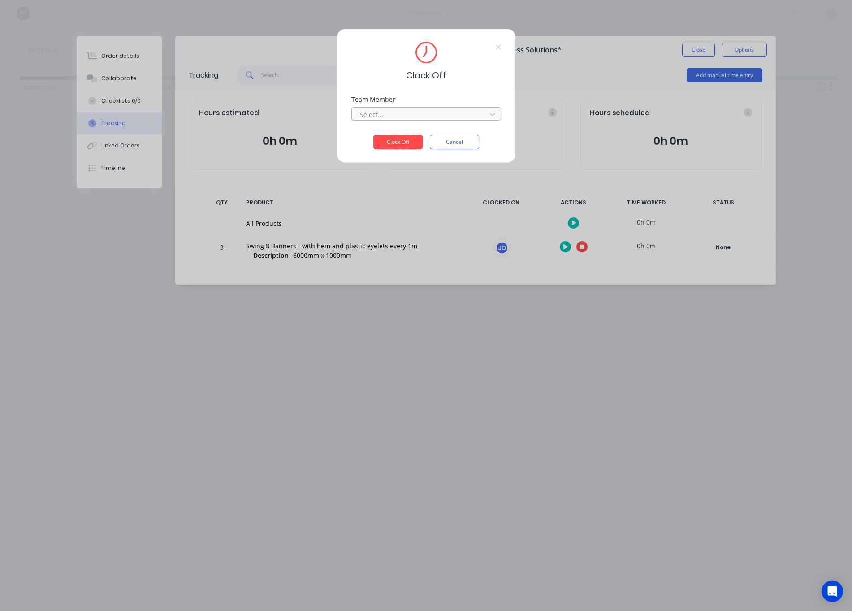
click at [393, 115] on div at bounding box center [420, 114] width 123 height 11
click at [383, 557] on div "[PERSON_NAME]" at bounding box center [426, 561] width 852 height 9
click at [384, 148] on button "Clock Off" at bounding box center [398, 155] width 49 height 14
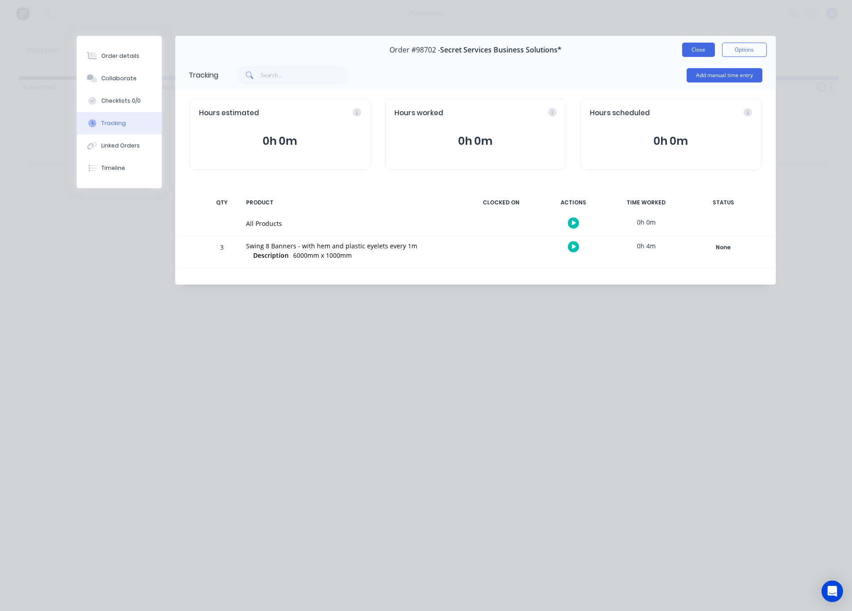
click at [696, 53] on button "Close" at bounding box center [698, 50] width 33 height 14
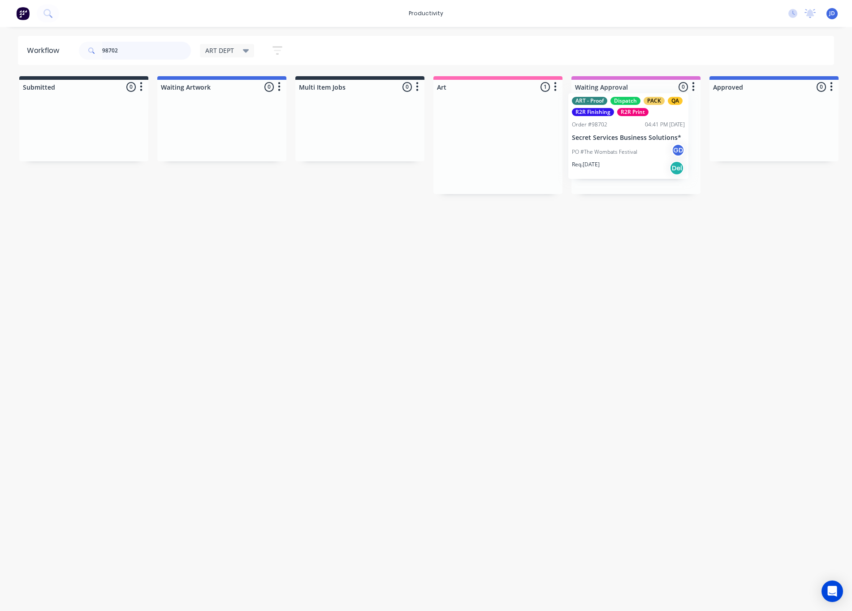
drag, startPoint x: 498, startPoint y: 150, endPoint x: 644, endPoint y: 141, distance: 146.0
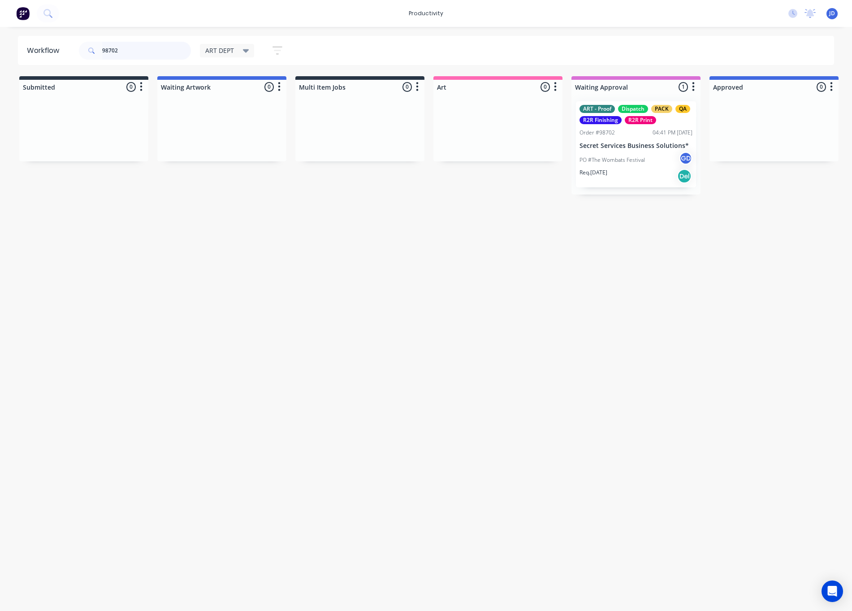
drag, startPoint x: 121, startPoint y: 46, endPoint x: 104, endPoint y: 43, distance: 17.2
click at [104, 43] on input "98702" at bounding box center [146, 51] width 89 height 18
type input "98669"
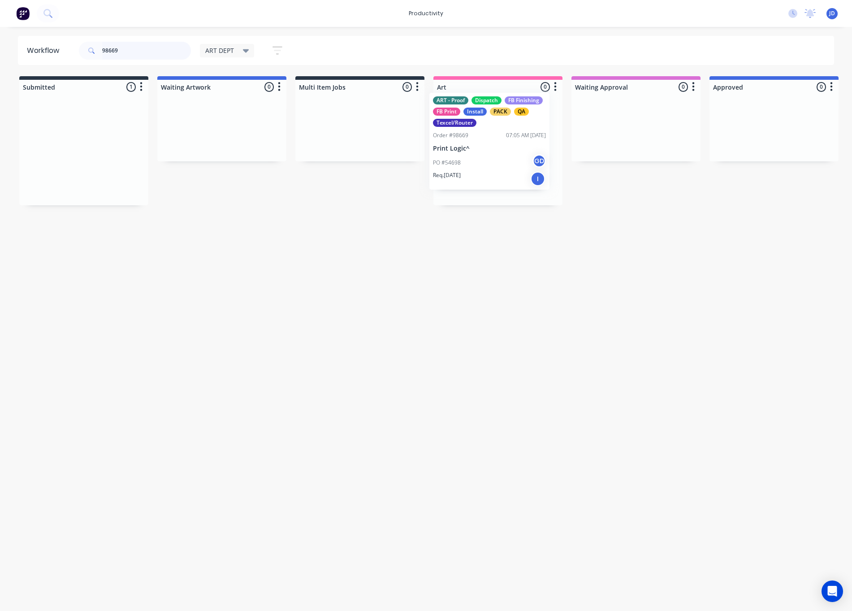
drag, startPoint x: 418, startPoint y: 182, endPoint x: 522, endPoint y: 169, distance: 104.9
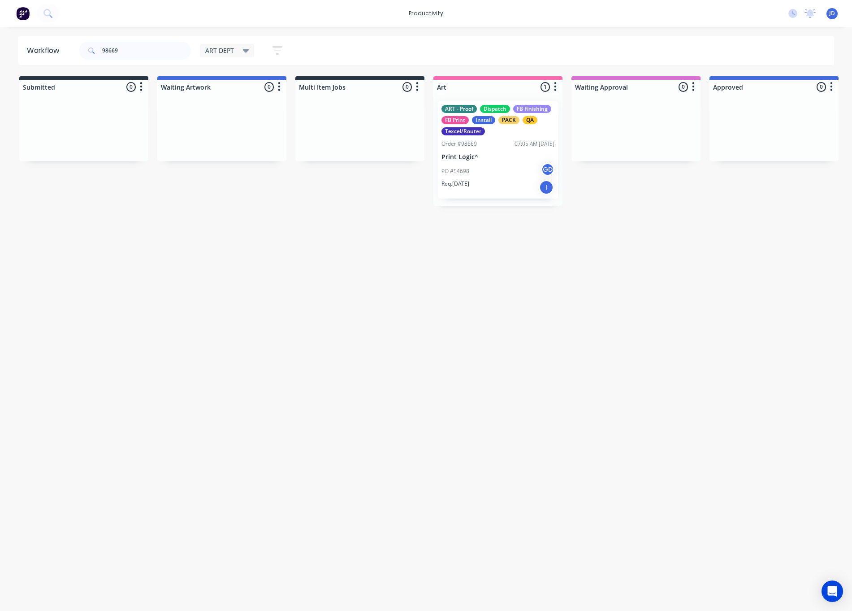
click at [517, 163] on div "PO #54698 GD" at bounding box center [498, 171] width 113 height 17
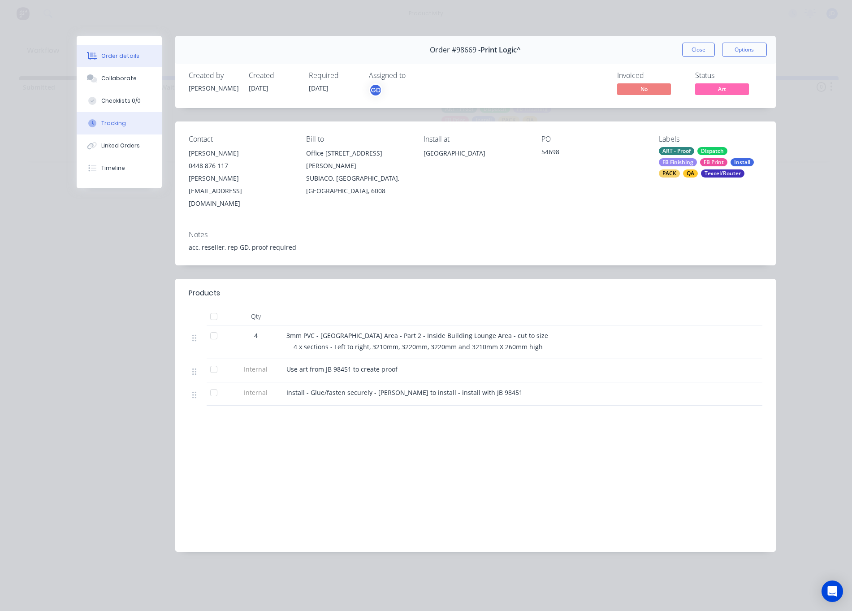
click at [109, 120] on div "Tracking" at bounding box center [113, 123] width 25 height 8
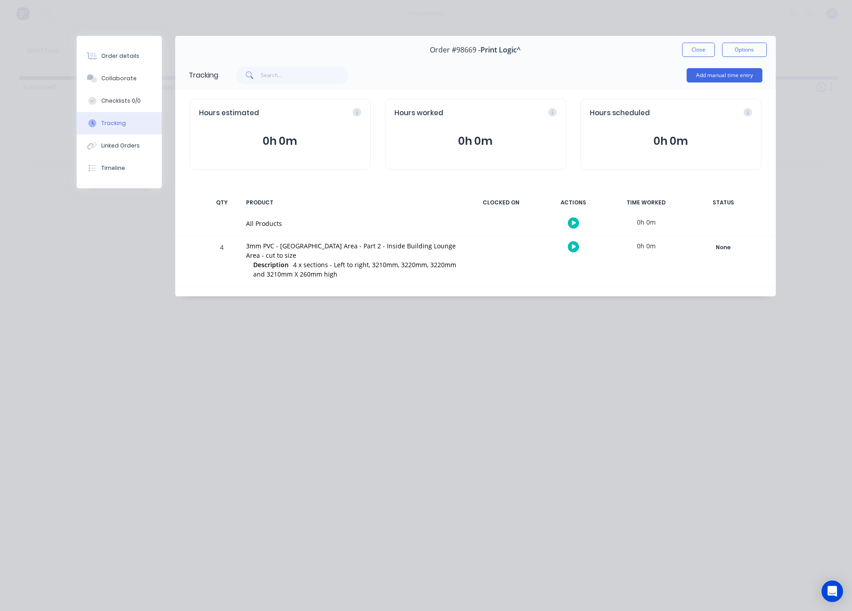
click at [568, 247] on button "button" at bounding box center [573, 246] width 11 height 11
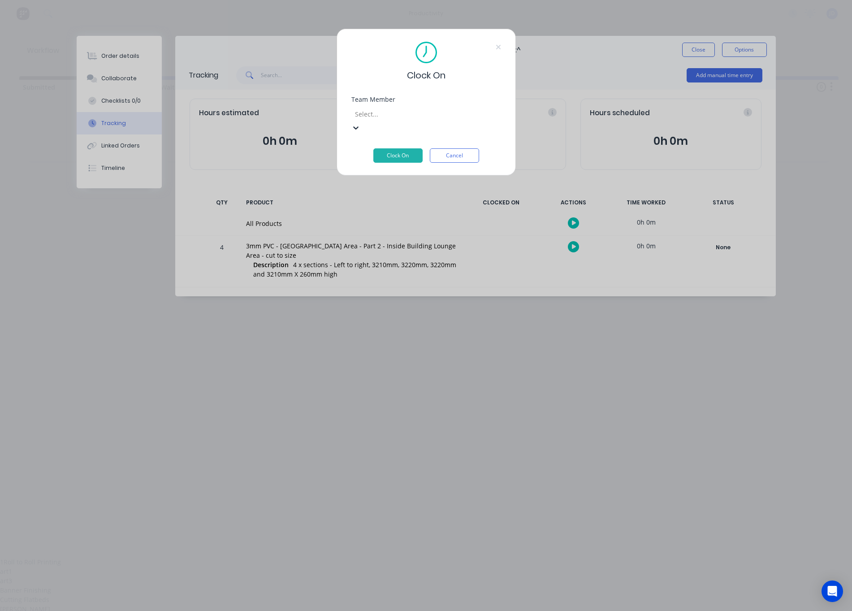
drag, startPoint x: 387, startPoint y: 117, endPoint x: 382, endPoint y: 135, distance: 18.7
click at [387, 117] on div at bounding box center [418, 114] width 129 height 11
click at [381, 148] on button "Clock On" at bounding box center [398, 155] width 49 height 14
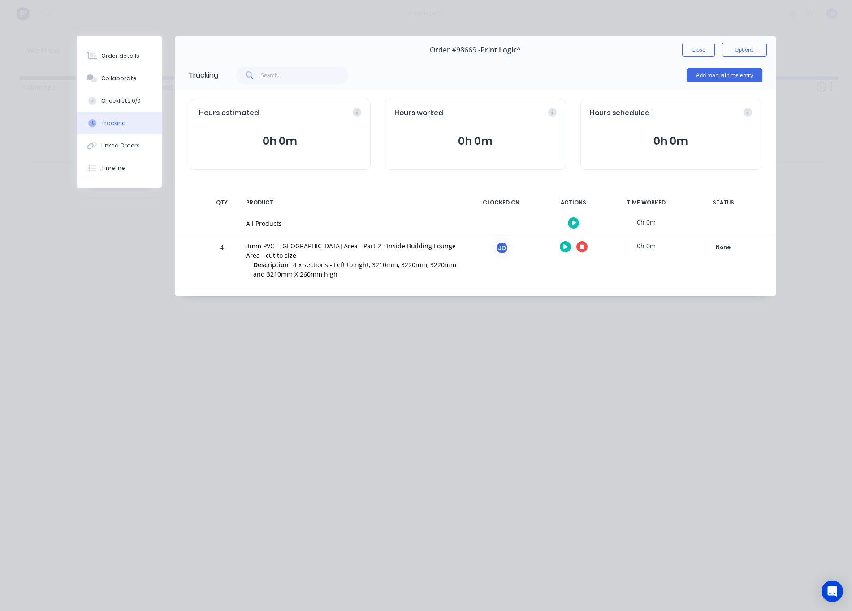
click at [584, 247] on button "button" at bounding box center [582, 246] width 11 height 11
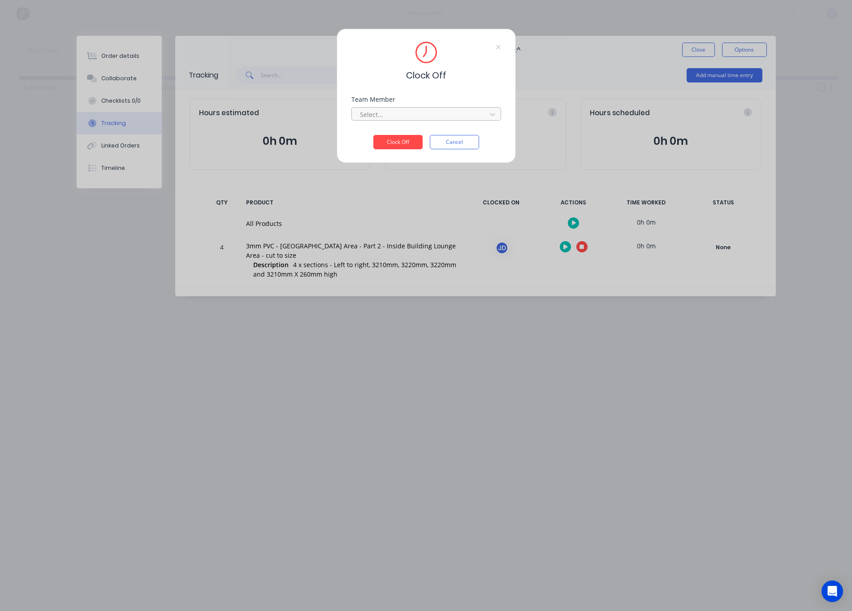
click at [429, 113] on div at bounding box center [420, 114] width 123 height 11
click at [406, 557] on div "[PERSON_NAME]" at bounding box center [426, 561] width 852 height 9
click at [399, 148] on button "Clock Off" at bounding box center [398, 155] width 49 height 14
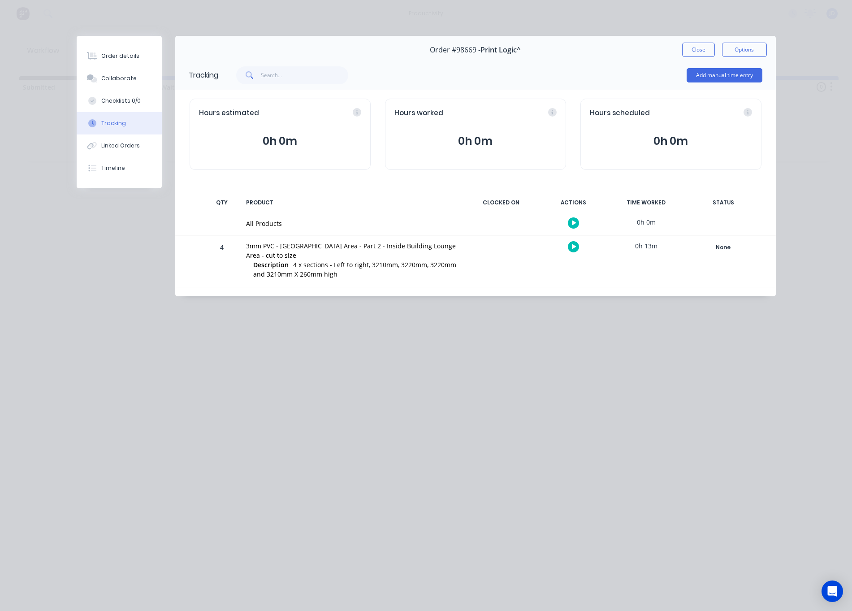
click at [678, 54] on div "Order #98669 - Print Logic^ Close Options" at bounding box center [475, 50] width 601 height 28
drag, startPoint x: 684, startPoint y: 53, endPoint x: 669, endPoint y: 63, distance: 17.2
click at [683, 53] on button "Close" at bounding box center [698, 50] width 33 height 14
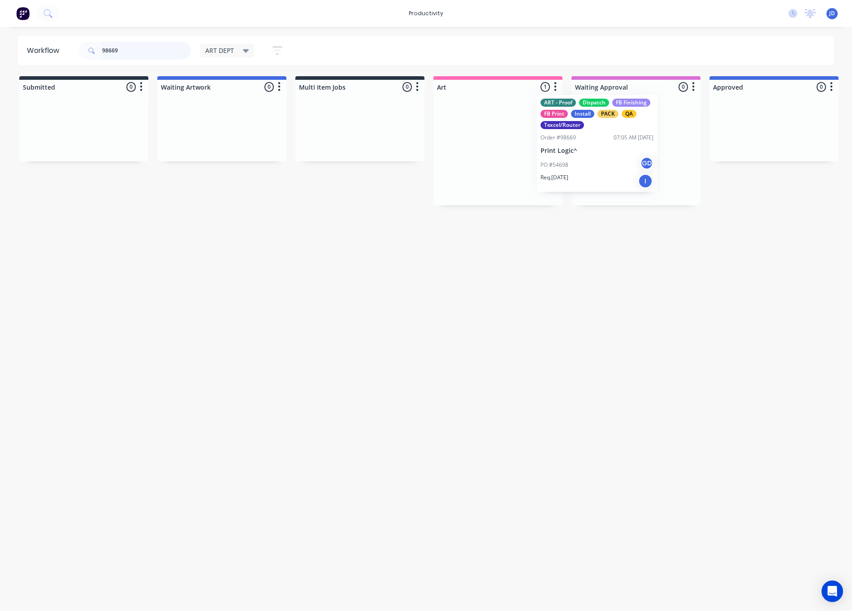
drag, startPoint x: 536, startPoint y: 159, endPoint x: 604, endPoint y: 153, distance: 68.0
